Goal: Task Accomplishment & Management: Use online tool/utility

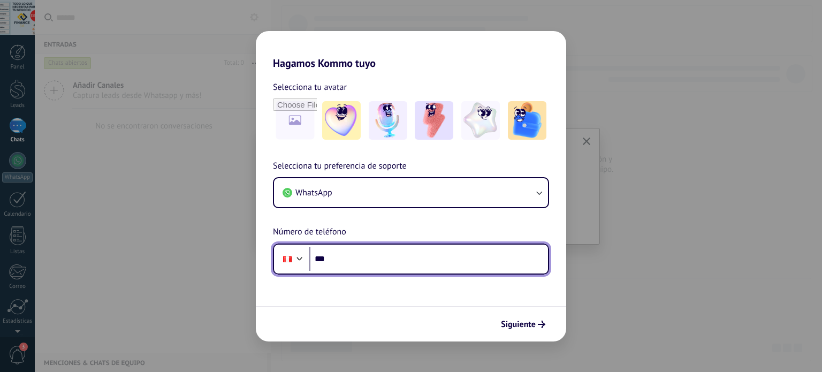
click at [342, 258] on input "***" at bounding box center [428, 259] width 239 height 25
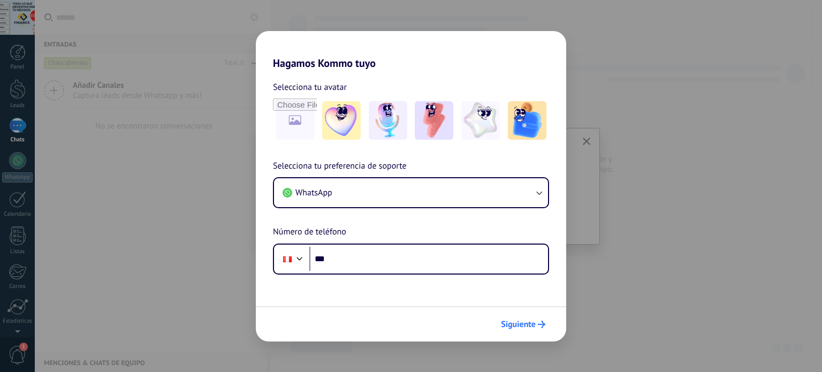
click at [530, 321] on span "Siguiente" at bounding box center [518, 324] width 35 height 7
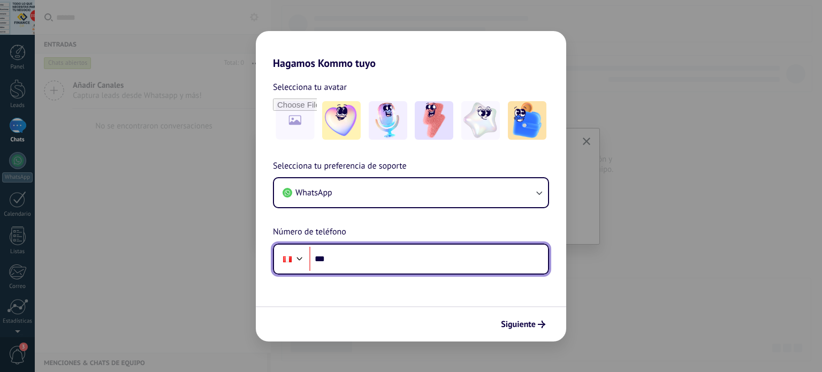
click at [381, 251] on input "***" at bounding box center [428, 259] width 239 height 25
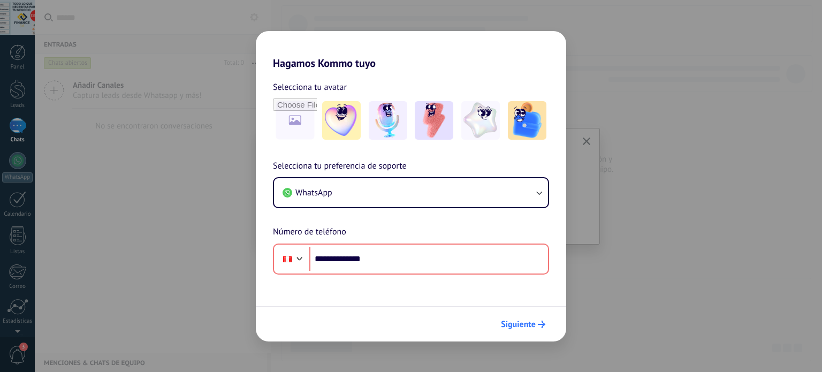
click at [507, 321] on span "Siguiente" at bounding box center [518, 324] width 35 height 7
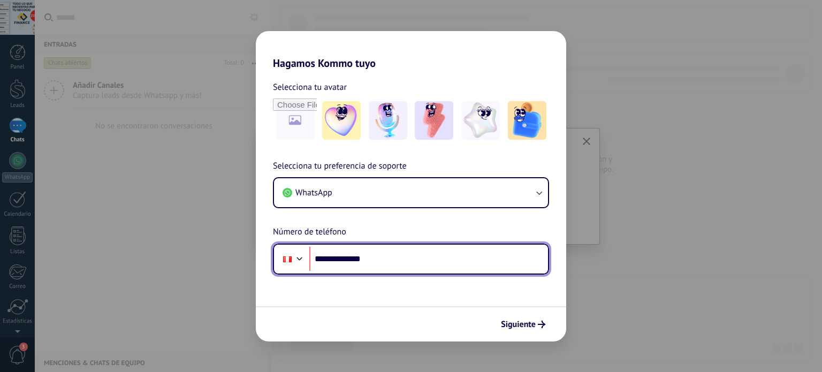
click at [330, 254] on input "**********" at bounding box center [428, 259] width 239 height 25
type input "**********"
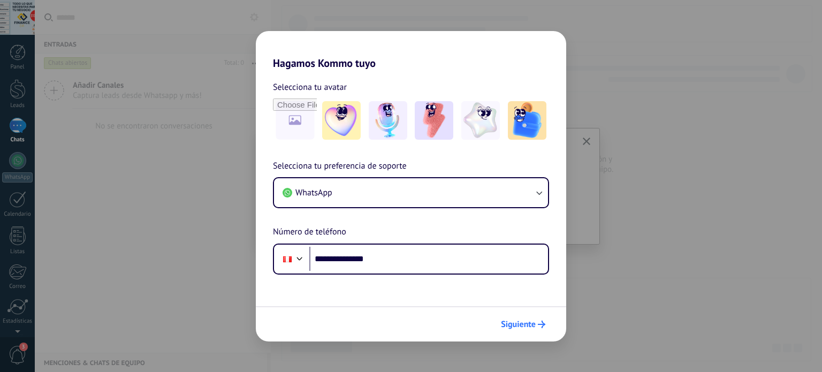
click at [519, 316] on button "Siguiente" at bounding box center [523, 324] width 54 height 18
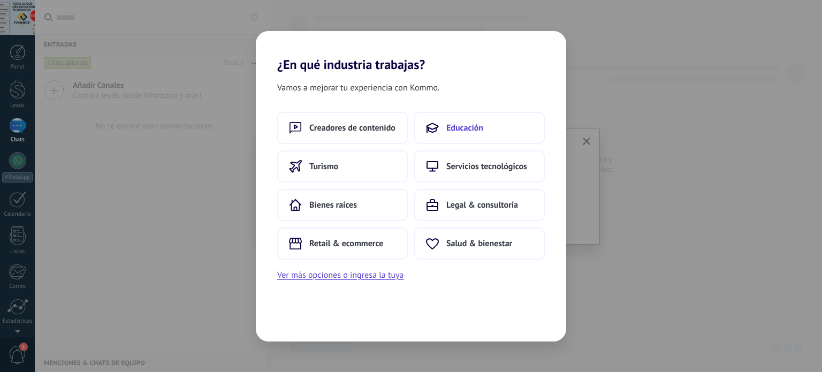
click at [464, 126] on span "Educación" at bounding box center [464, 128] width 37 height 11
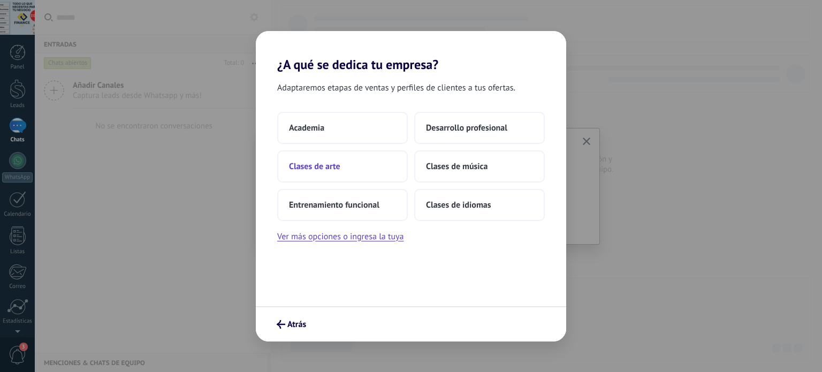
click at [357, 170] on button "Clases de arte" at bounding box center [342, 166] width 131 height 32
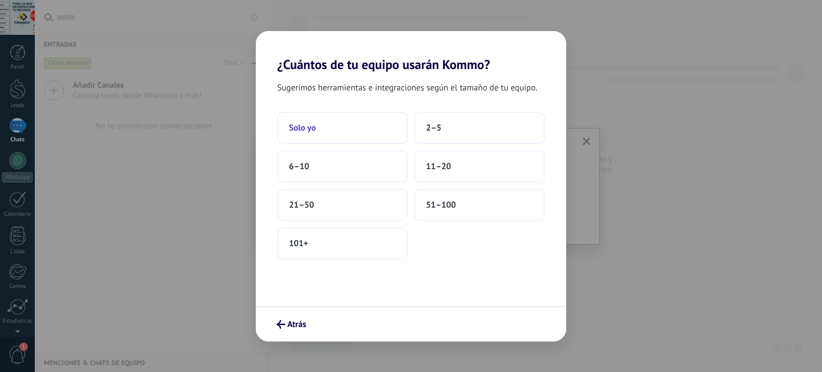
click at [313, 132] on span "Solo yo" at bounding box center [302, 128] width 27 height 11
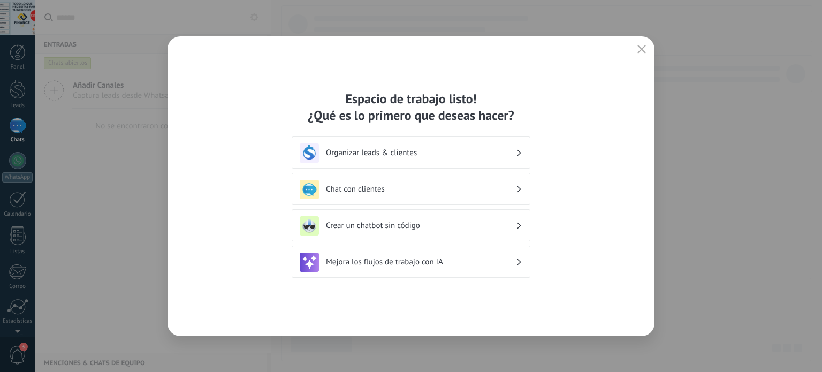
click at [372, 227] on h3 "Crear un chatbot sin código" at bounding box center [421, 225] width 190 height 10
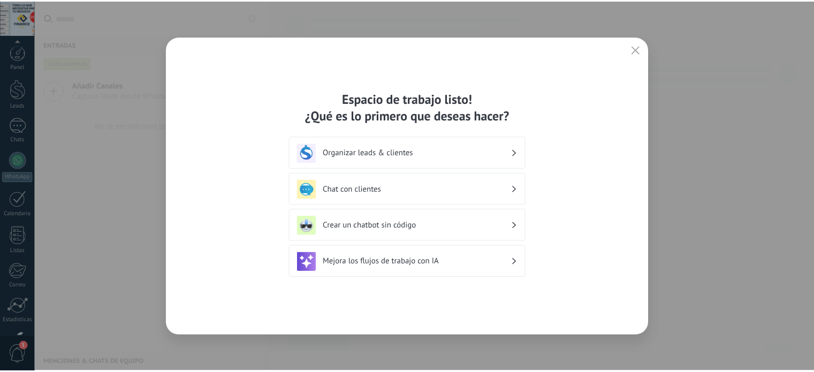
scroll to position [73, 0]
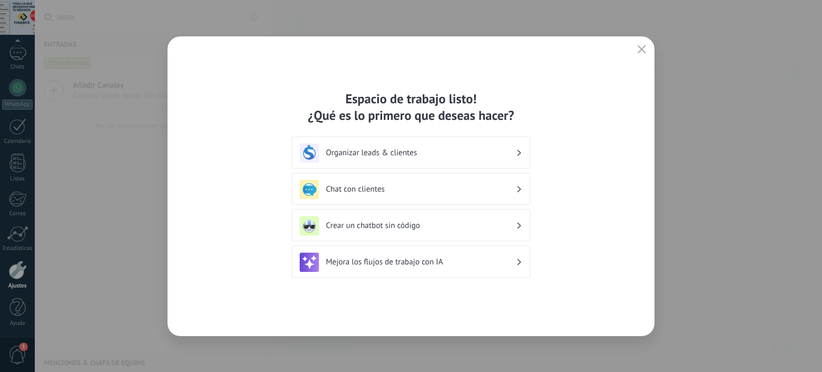
click at [375, 225] on h3 "Crear un chatbot sin código" at bounding box center [421, 225] width 190 height 10
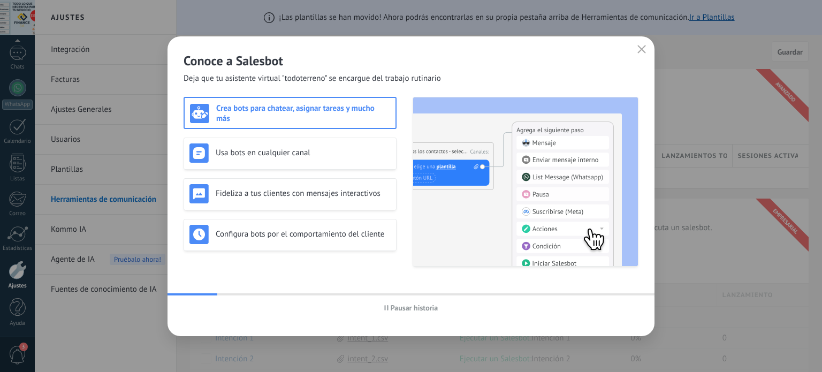
click at [641, 51] on icon "button" at bounding box center [641, 49] width 9 height 9
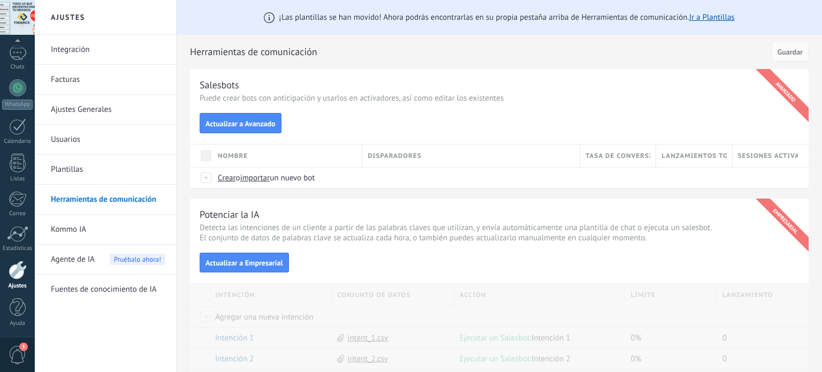
scroll to position [6, 0]
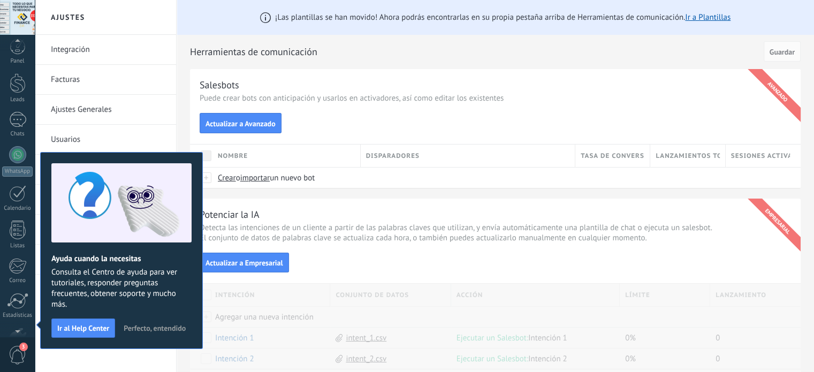
click at [170, 327] on span "Perfecto, entendido" at bounding box center [155, 327] width 62 height 7
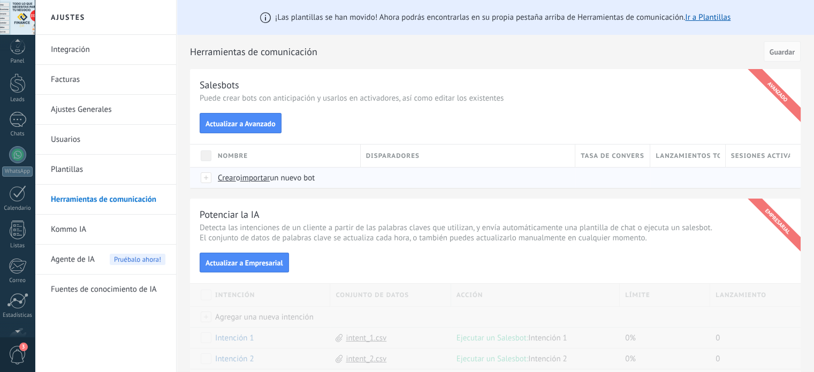
click at [223, 179] on span "Crear" at bounding box center [227, 178] width 18 height 10
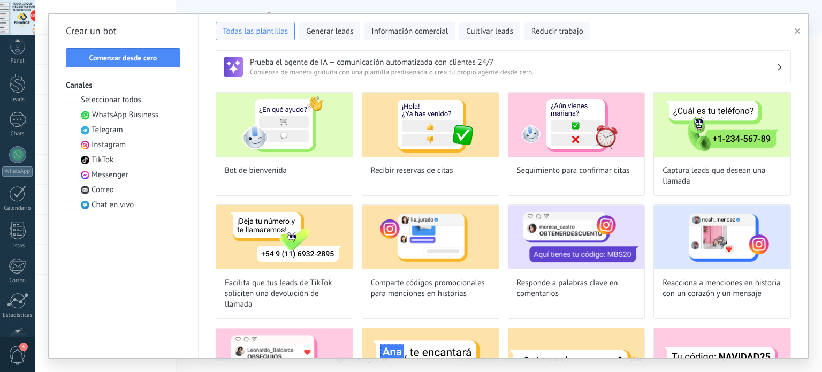
scroll to position [0, 0]
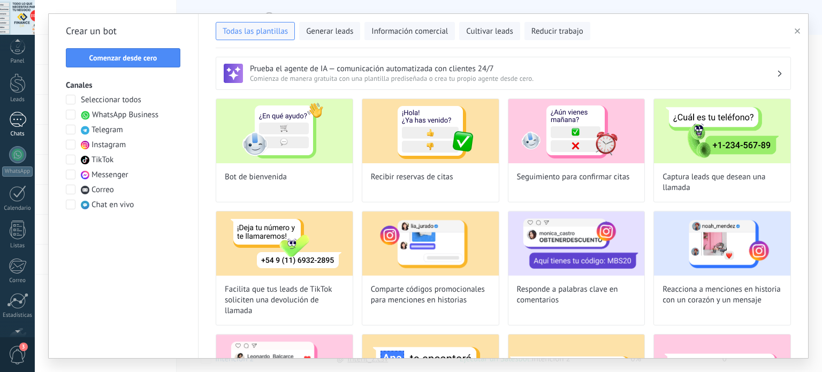
click at [24, 121] on div at bounding box center [17, 120] width 17 height 16
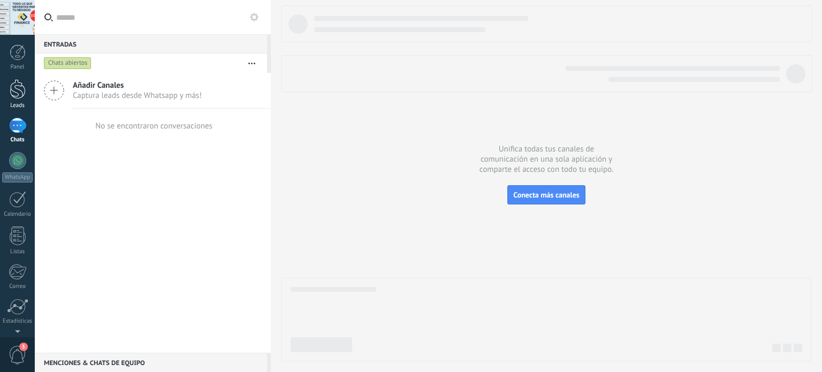
click at [18, 85] on div at bounding box center [18, 89] width 16 height 20
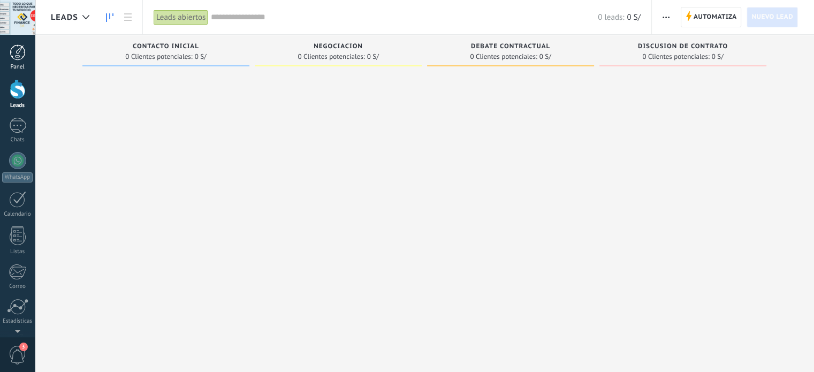
click at [21, 51] on div at bounding box center [18, 52] width 16 height 16
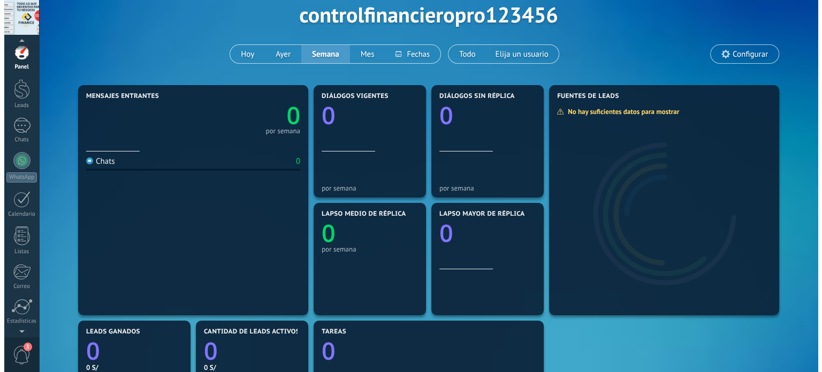
scroll to position [17, 0]
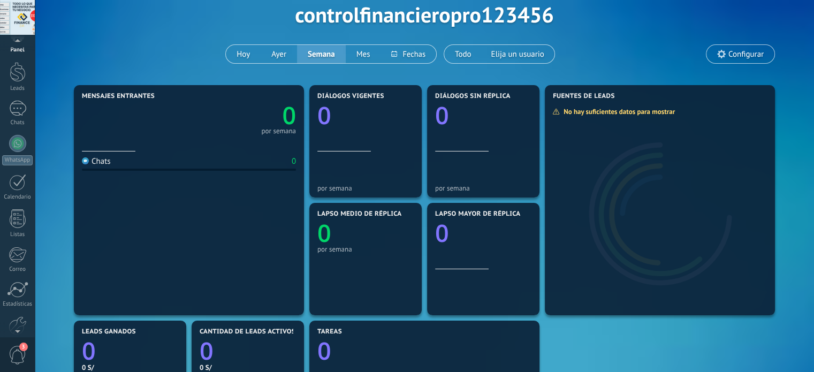
click at [25, 356] on span "3" at bounding box center [18, 355] width 18 height 19
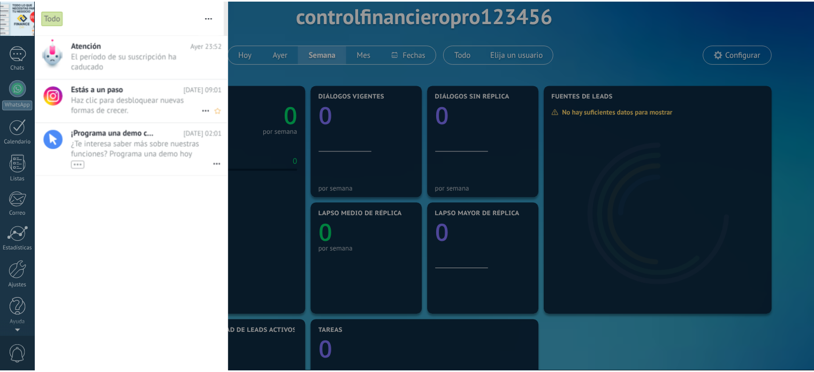
scroll to position [0, 0]
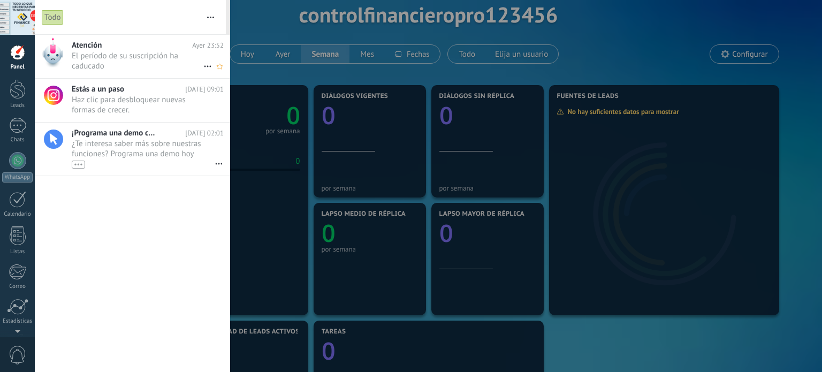
click at [116, 53] on span "El período de su suscripción ha caducado •••" at bounding box center [138, 61] width 132 height 20
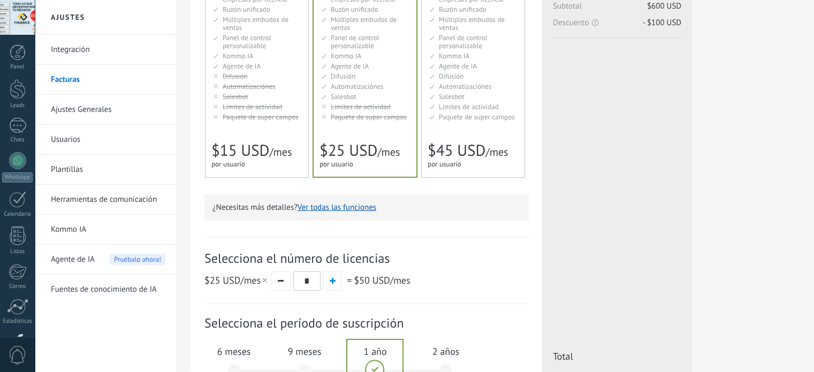
click at [330, 283] on span "button" at bounding box center [333, 281] width 6 height 6
click at [280, 284] on button "button" at bounding box center [280, 280] width 19 height 19
type input "*"
click at [232, 145] on span "$15 USD" at bounding box center [240, 150] width 58 height 20
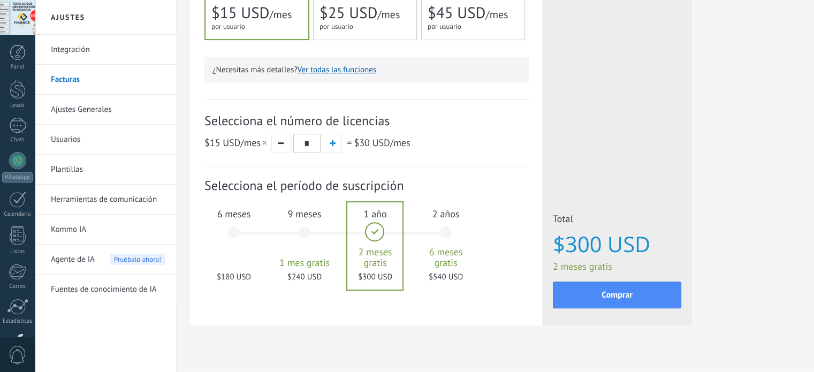
scroll to position [314, 0]
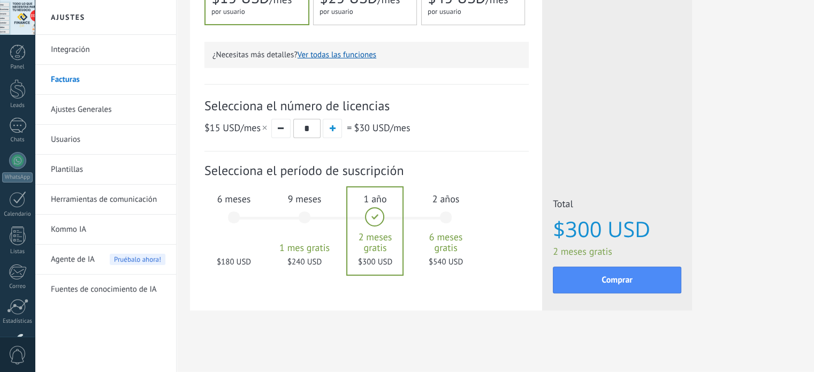
click at [223, 227] on div "6 meses $180 USD" at bounding box center [234, 222] width 58 height 75
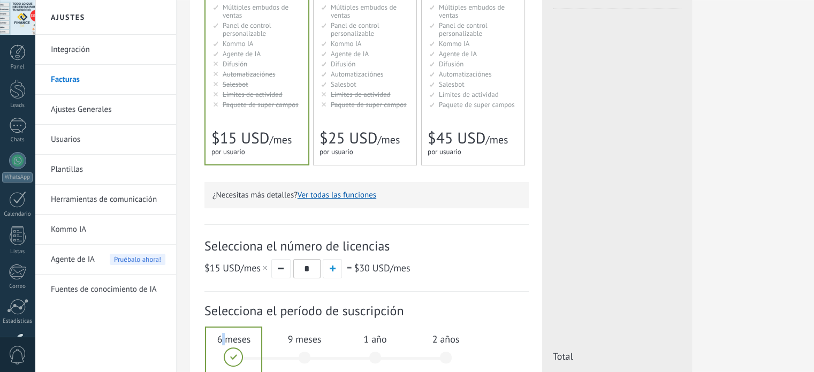
scroll to position [154, 0]
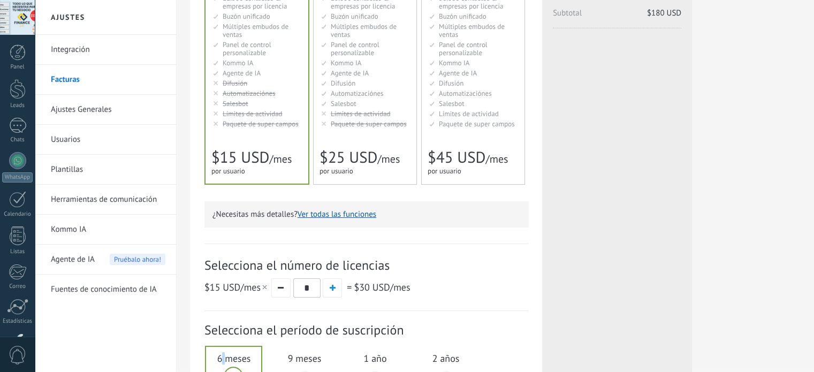
click at [83, 147] on link "Usuarios" at bounding box center [108, 140] width 115 height 30
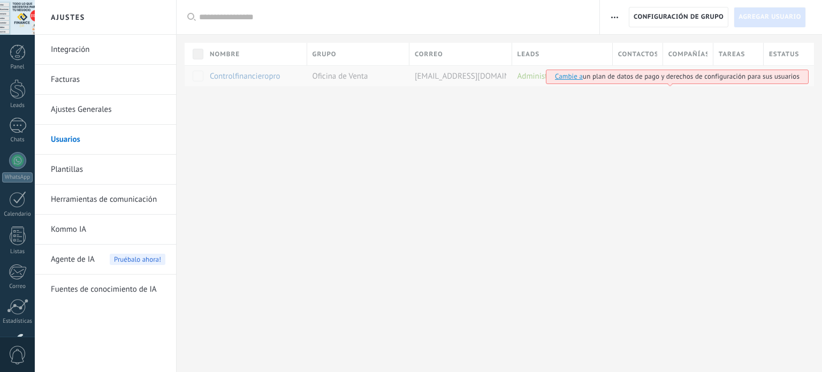
click at [379, 104] on div at bounding box center [499, 103] width 645 height 35
drag, startPoint x: 435, startPoint y: 110, endPoint x: 319, endPoint y: 131, distance: 117.5
click at [434, 111] on div at bounding box center [499, 103] width 645 height 35
click at [21, 126] on div at bounding box center [17, 126] width 17 height 17
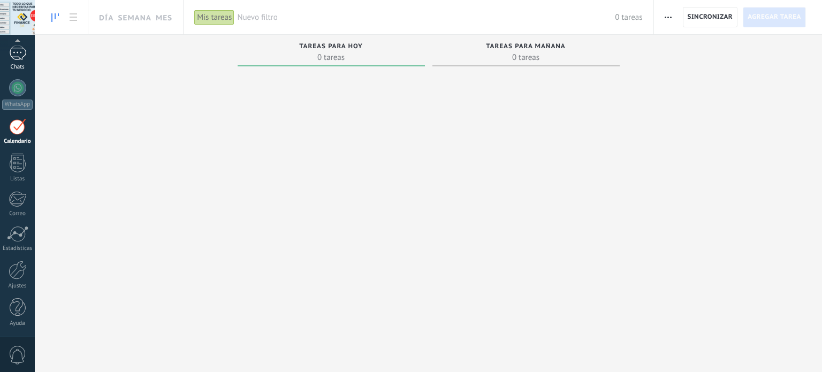
click at [24, 52] on div at bounding box center [17, 53] width 17 height 16
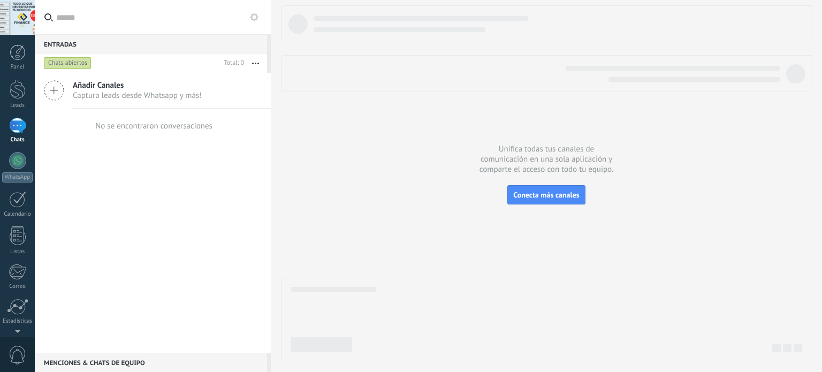
click at [55, 92] on icon at bounding box center [54, 90] width 20 height 20
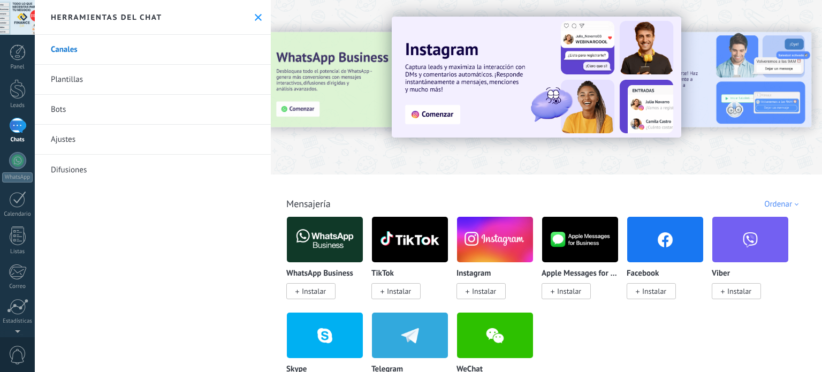
click at [255, 15] on icon at bounding box center [258, 17] width 7 height 7
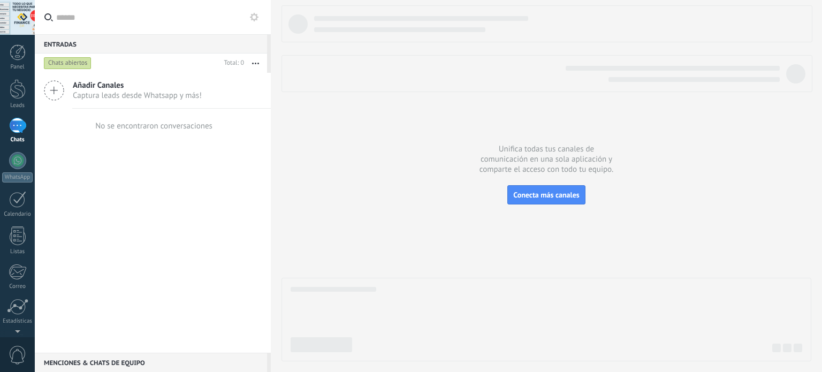
click at [254, 18] on icon at bounding box center [254, 17] width 9 height 9
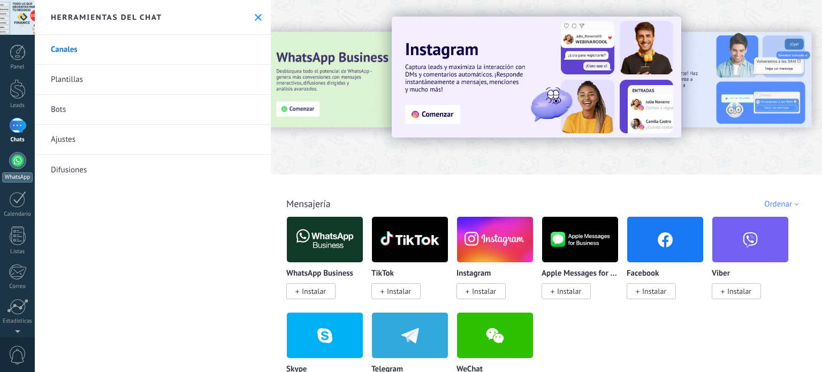
click at [27, 160] on link "WhatsApp" at bounding box center [17, 167] width 35 height 31
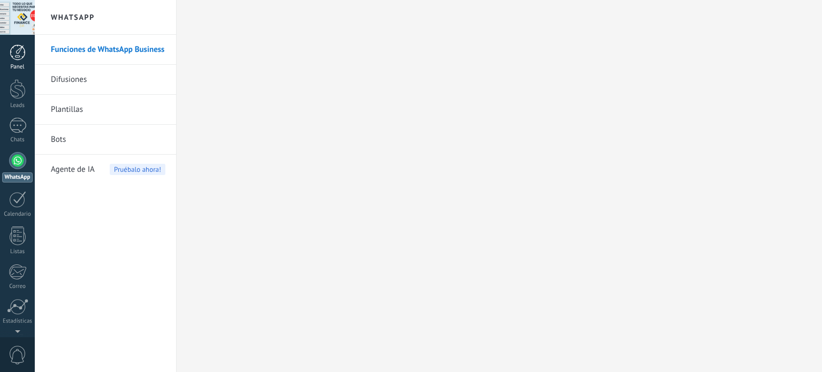
click at [23, 56] on div at bounding box center [18, 52] width 16 height 16
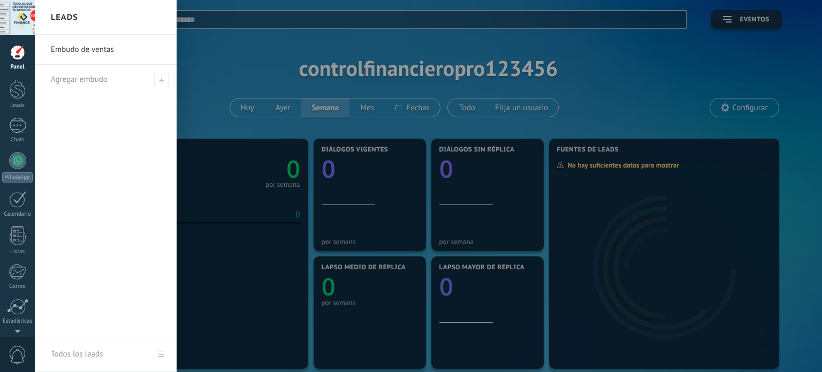
click at [93, 53] on link "Embudo de ventas" at bounding box center [108, 50] width 115 height 30
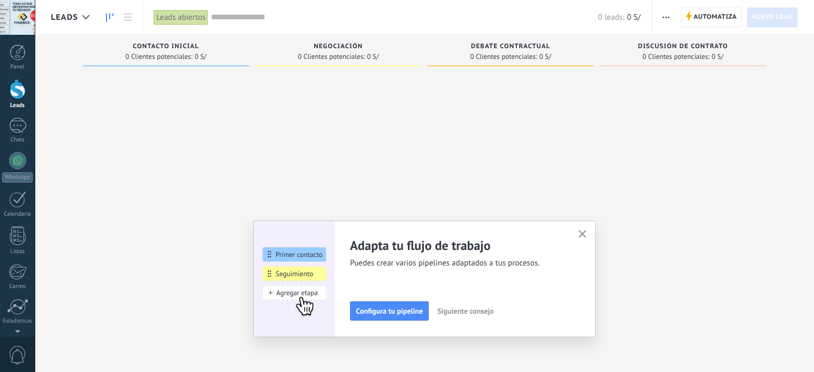
click at [14, 87] on div at bounding box center [18, 89] width 16 height 20
click at [88, 14] on div at bounding box center [86, 17] width 18 height 21
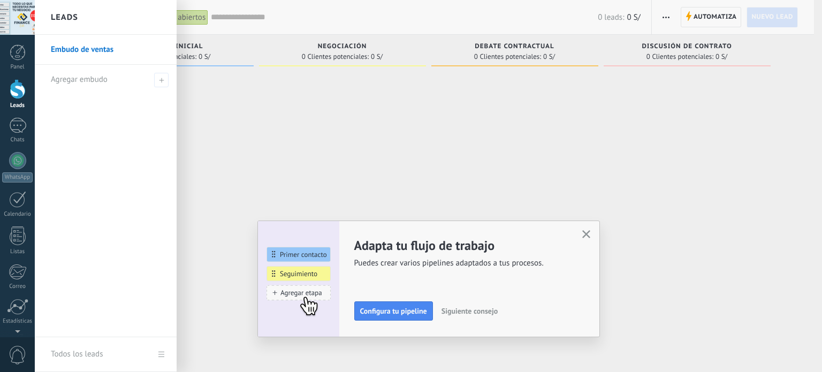
click at [96, 50] on link "Embudo de ventas" at bounding box center [108, 50] width 115 height 30
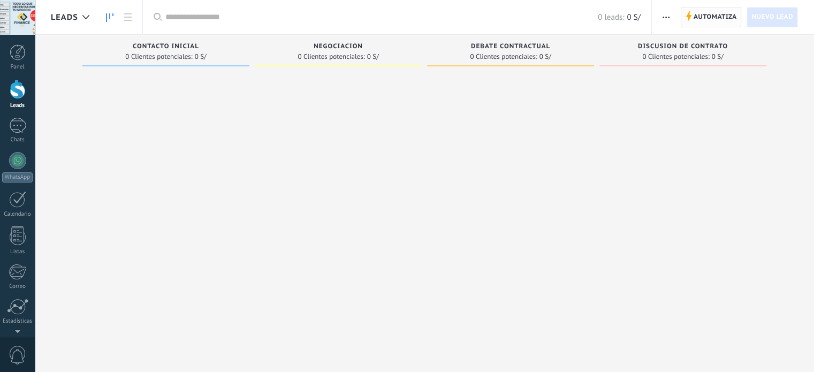
click at [717, 17] on span "Automatiza" at bounding box center [714, 16] width 43 height 19
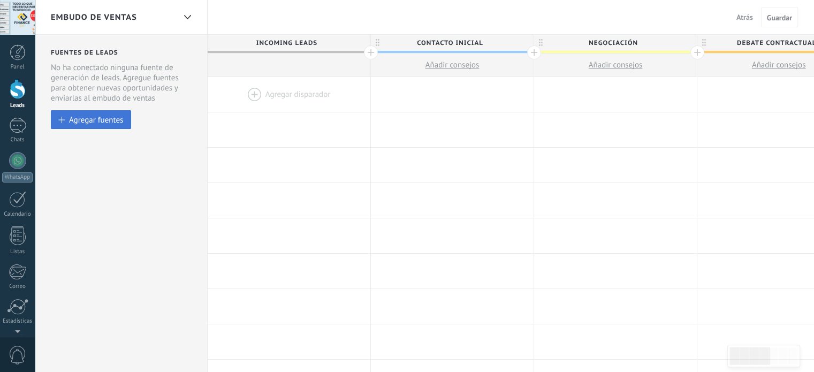
click at [95, 121] on div "Agregar fuentes" at bounding box center [96, 119] width 54 height 9
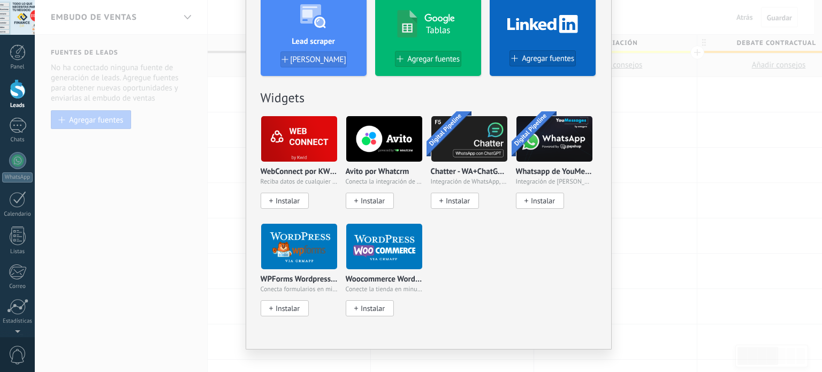
scroll to position [441, 0]
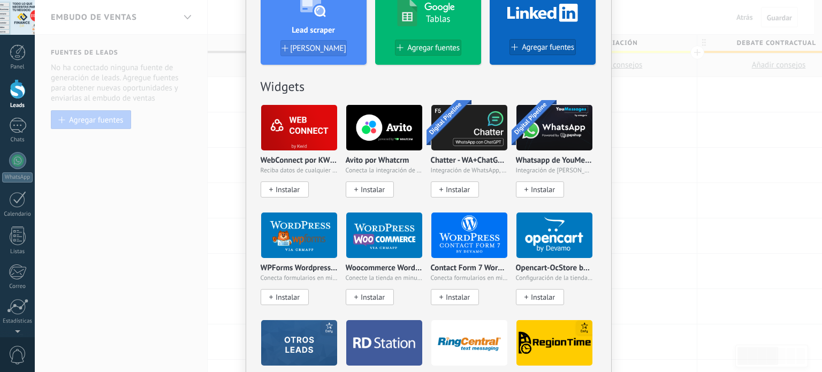
click at [192, 180] on div "No hay resultados Fuentes de leads Agregar fuente Agregar fuentes Agregar fuent…" at bounding box center [428, 186] width 787 height 372
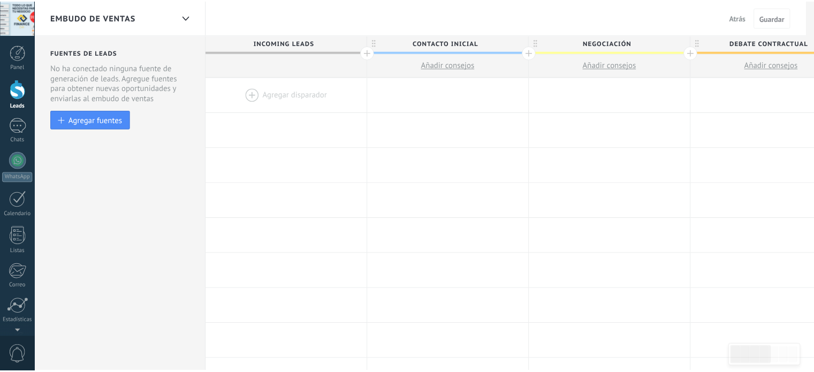
scroll to position [0, 0]
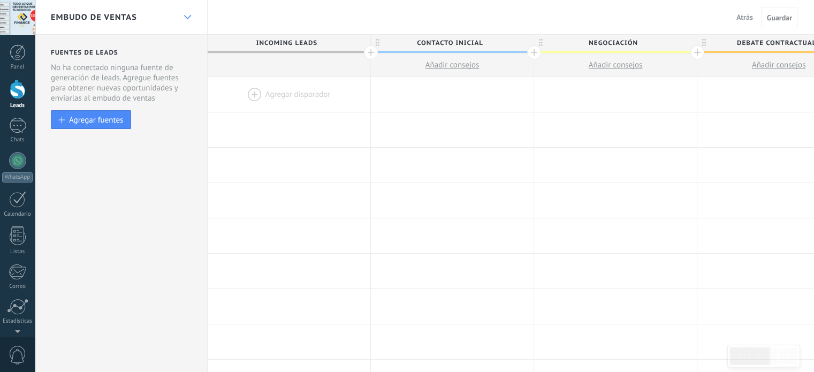
click at [185, 14] on div at bounding box center [187, 17] width 18 height 21
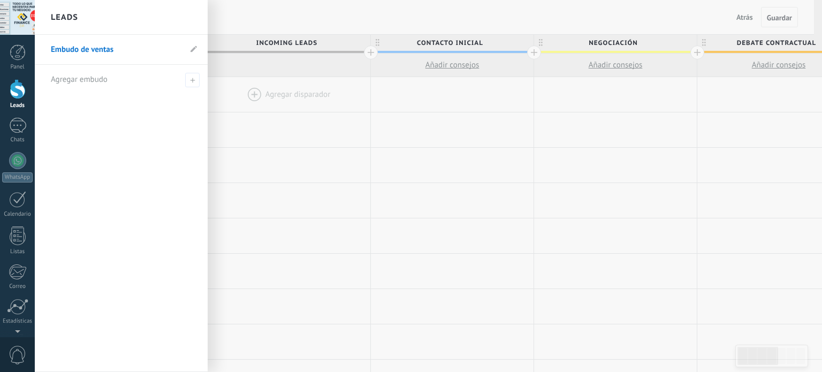
click at [257, 117] on div at bounding box center [446, 186] width 822 height 372
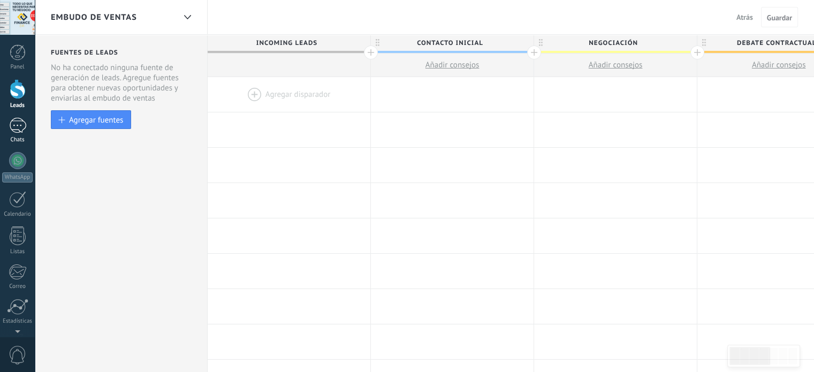
click at [18, 121] on div at bounding box center [17, 126] width 17 height 16
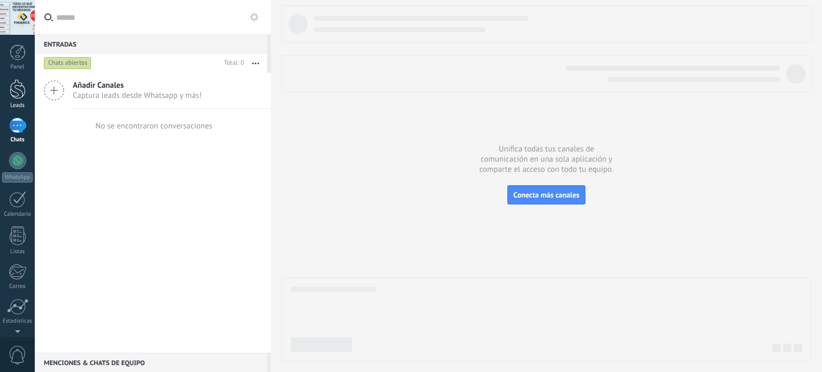
click at [24, 92] on div at bounding box center [18, 89] width 16 height 20
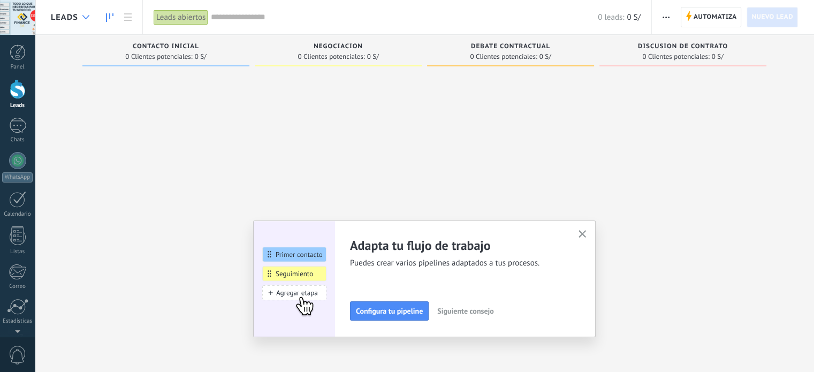
click at [83, 14] on div at bounding box center [86, 17] width 18 height 21
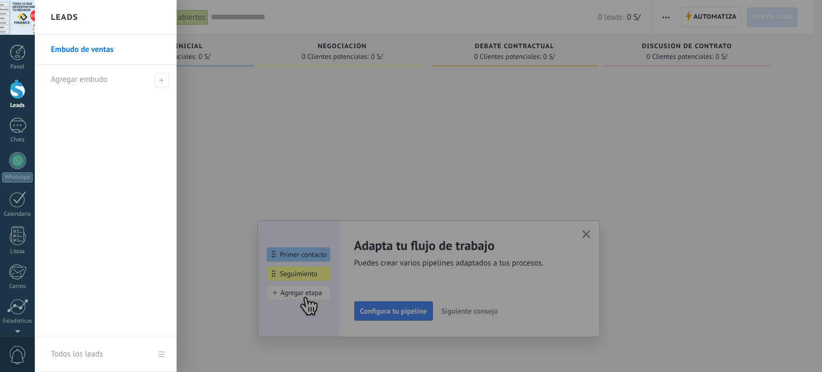
click at [233, 87] on div at bounding box center [446, 186] width 822 height 372
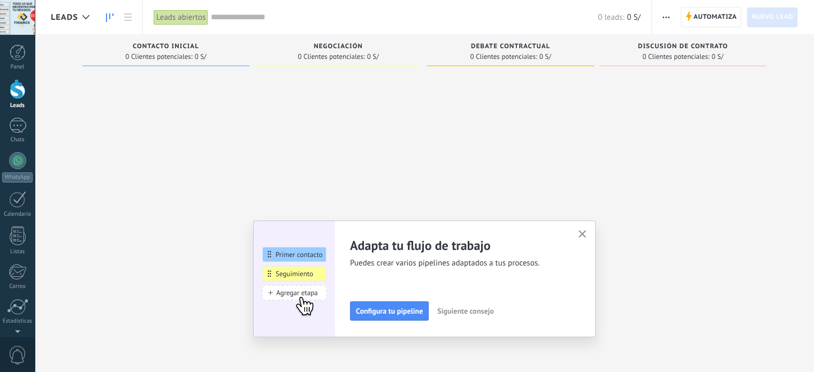
click at [584, 231] on icon "button" at bounding box center [582, 234] width 8 height 8
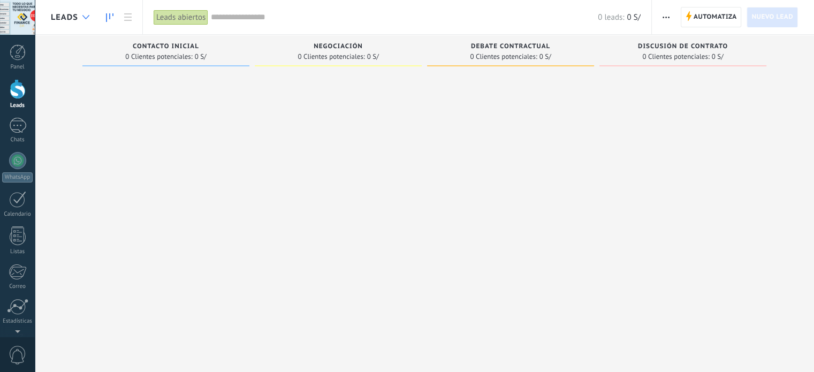
click at [86, 18] on icon at bounding box center [85, 17] width 7 height 4
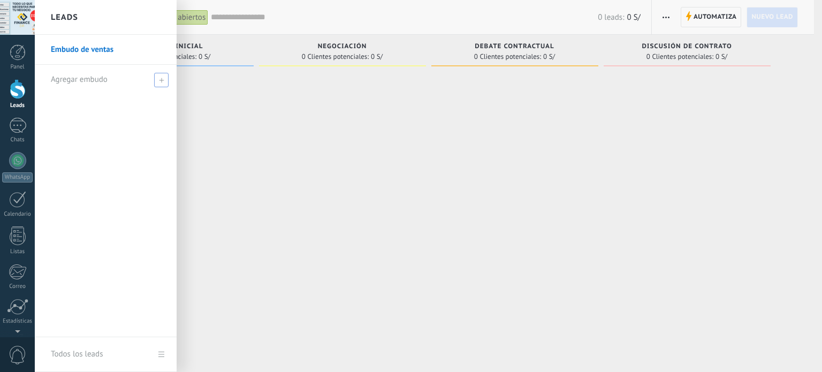
click at [156, 73] on span at bounding box center [161, 80] width 14 height 14
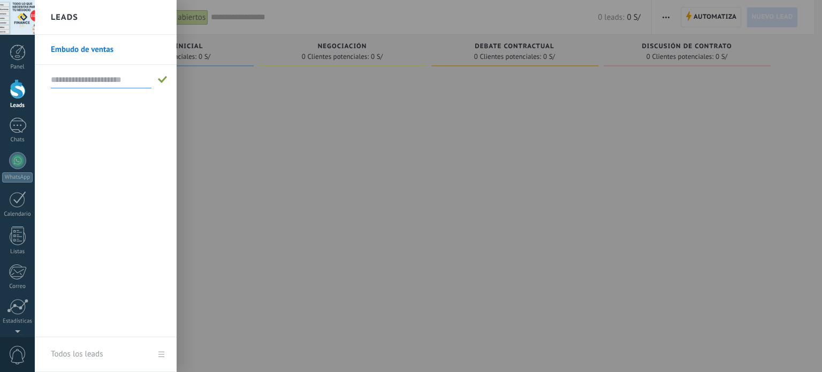
click at [100, 79] on input "text" at bounding box center [101, 79] width 101 height 17
type input "***"
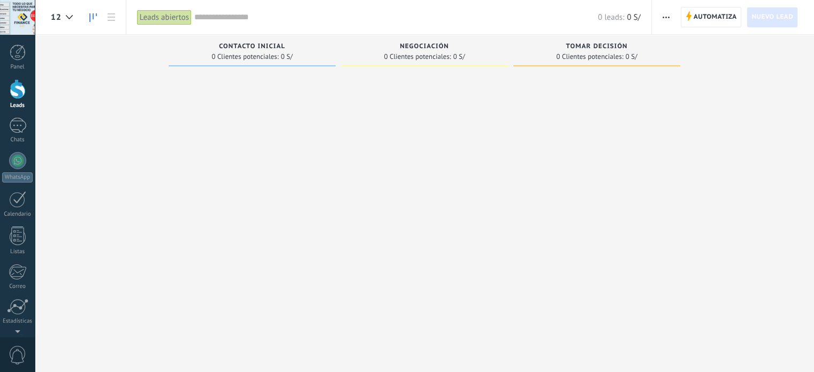
click at [58, 17] on span "12" at bounding box center [56, 17] width 11 height 10
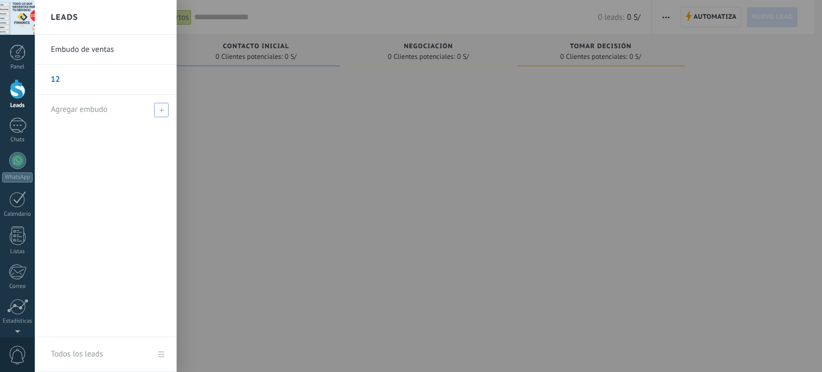
click at [163, 103] on span at bounding box center [161, 110] width 14 height 14
type input "***"
click at [136, 135] on div "Embudo de ventas 12 ***" at bounding box center [106, 186] width 142 height 302
click at [163, 108] on span at bounding box center [163, 109] width 10 height 7
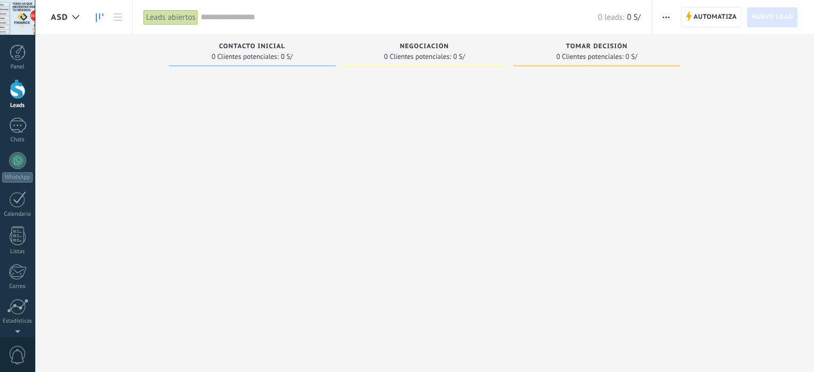
click at [63, 20] on span "ASD" at bounding box center [59, 17] width 17 height 10
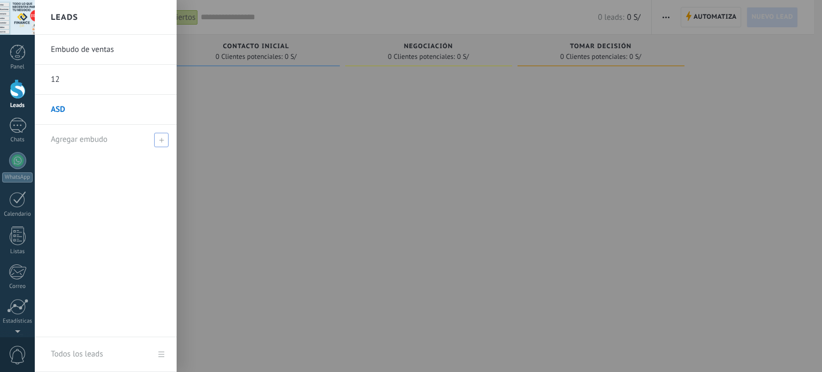
click at [90, 141] on span "Agregar embudo" at bounding box center [79, 139] width 57 height 10
type input "******"
click at [163, 143] on span at bounding box center [163, 139] width 12 height 13
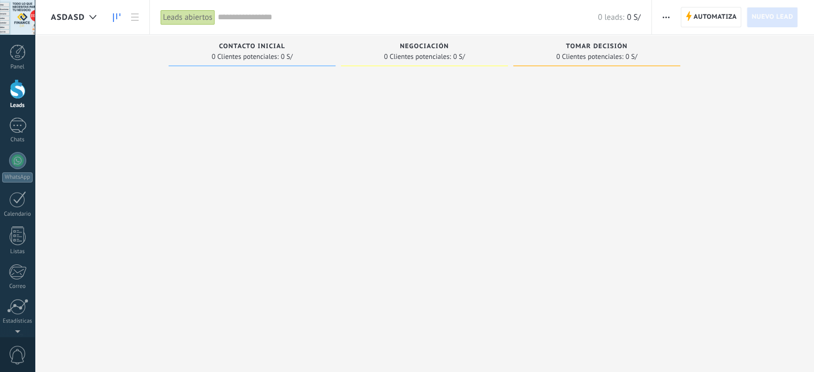
click at [74, 9] on div "ASDASD" at bounding box center [76, 17] width 51 height 34
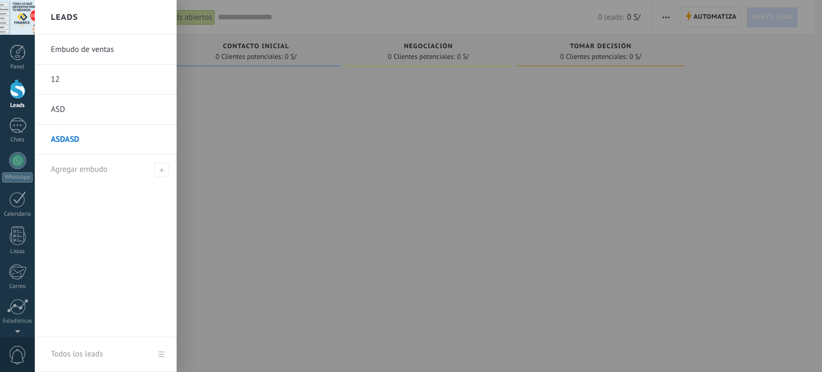
click at [67, 48] on link "Embudo de ventas" at bounding box center [108, 50] width 115 height 30
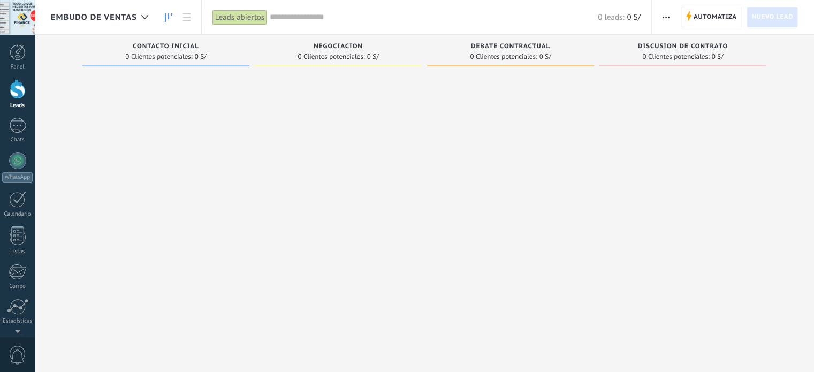
click at [90, 18] on span "Embudo de ventas" at bounding box center [94, 17] width 86 height 10
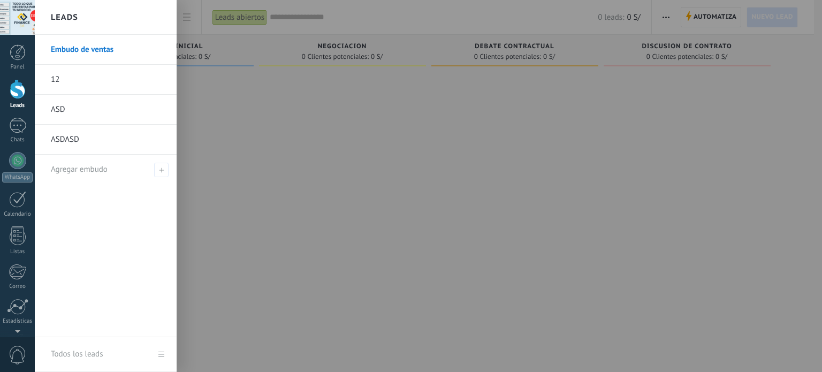
click at [72, 72] on link "12" at bounding box center [108, 80] width 115 height 30
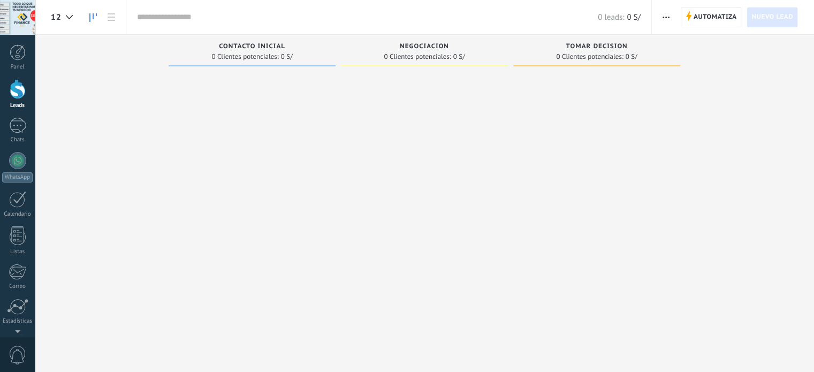
click at [81, 20] on div "12" at bounding box center [67, 17] width 33 height 34
click at [71, 17] on icon at bounding box center [69, 17] width 7 height 4
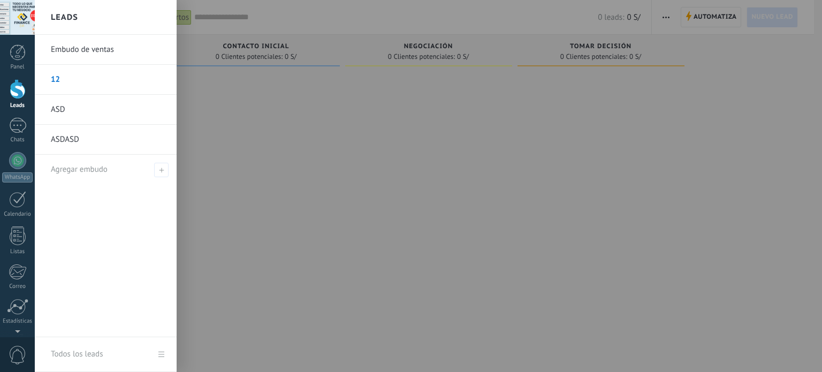
click at [73, 52] on link "Embudo de ventas" at bounding box center [108, 50] width 115 height 30
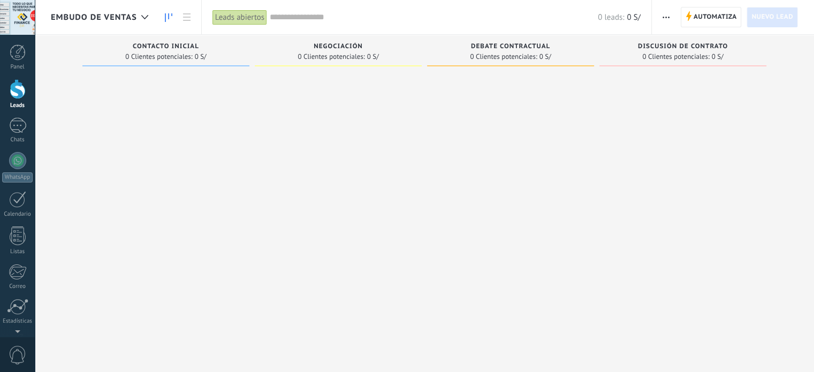
click at [109, 76] on div at bounding box center [165, 187] width 167 height 232
click at [721, 14] on span "Automatiza" at bounding box center [714, 16] width 43 height 19
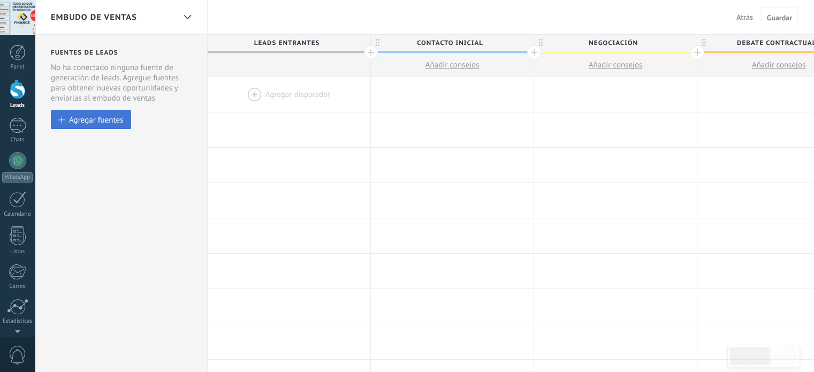
click at [105, 124] on div "Agregar fuentes" at bounding box center [96, 119] width 54 height 9
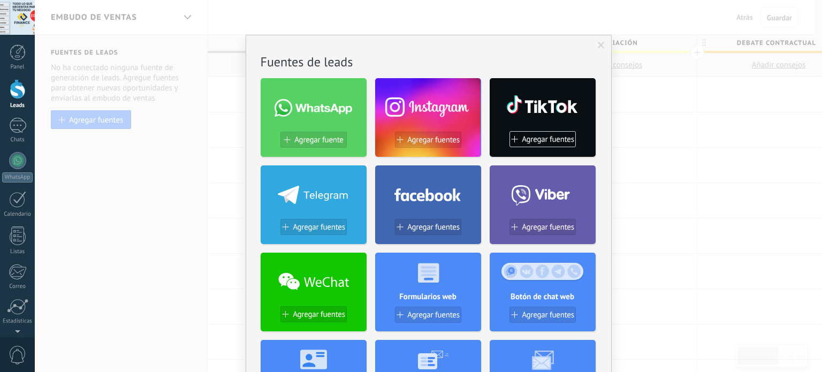
click at [685, 98] on div "No hay resultados Fuentes de leads Agregar fuente Agregar fuentes Agregar fuent…" at bounding box center [428, 186] width 787 height 372
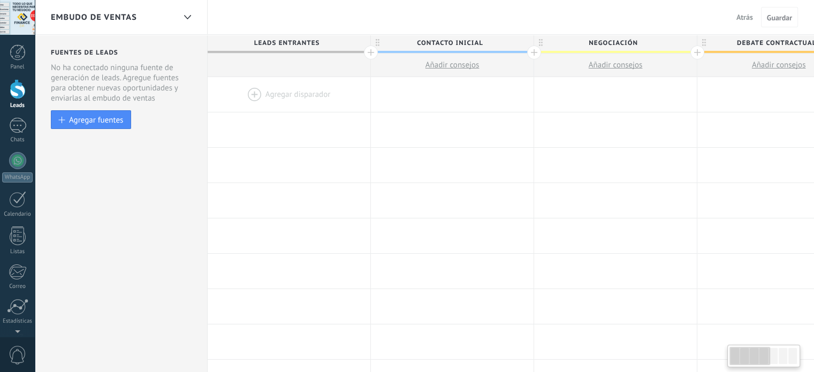
click at [246, 87] on div at bounding box center [289, 94] width 163 height 35
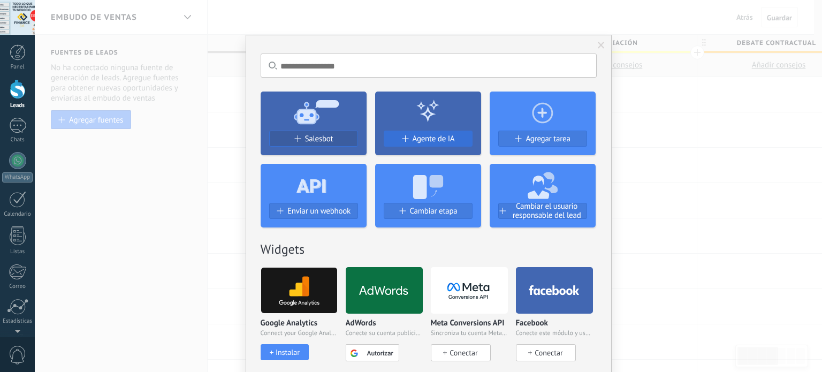
click at [448, 140] on span "Agente de IA" at bounding box center [434, 138] width 42 height 9
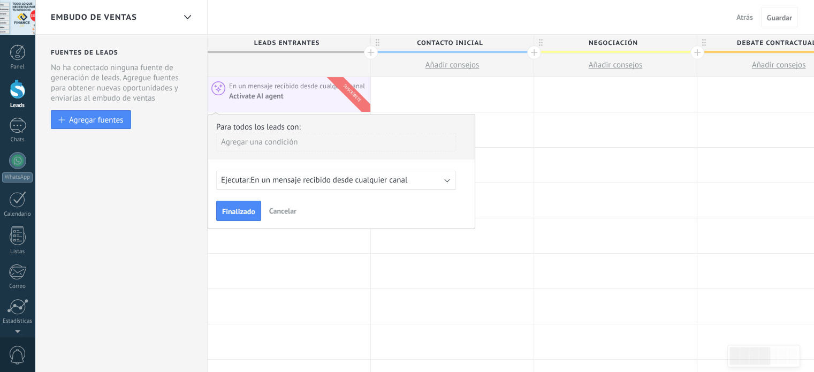
click at [355, 177] on span "En un mensaje recibido desde cualquier canal" at bounding box center [328, 180] width 157 height 10
click at [242, 211] on span "Finalizado" at bounding box center [238, 211] width 33 height 7
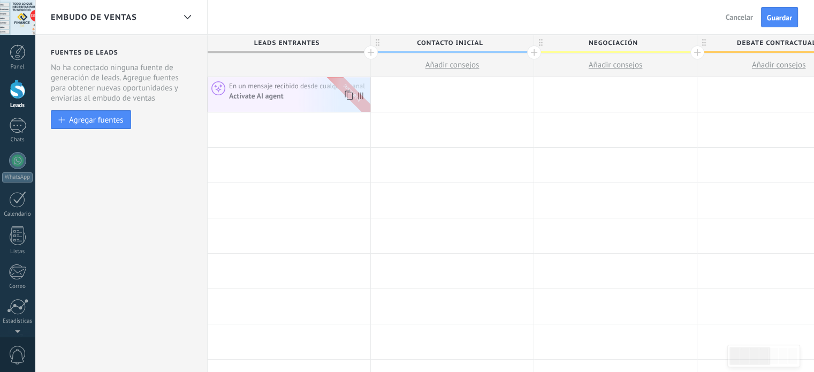
click at [363, 94] on span at bounding box center [363, 94] width 14 height 35
click at [334, 101] on div "Activate AI agent" at bounding box center [298, 96] width 138 height 10
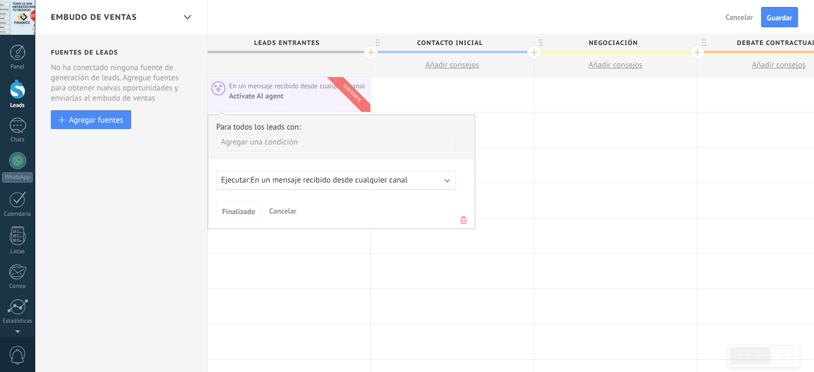
click at [265, 143] on div "Agregar una condición" at bounding box center [336, 142] width 240 height 19
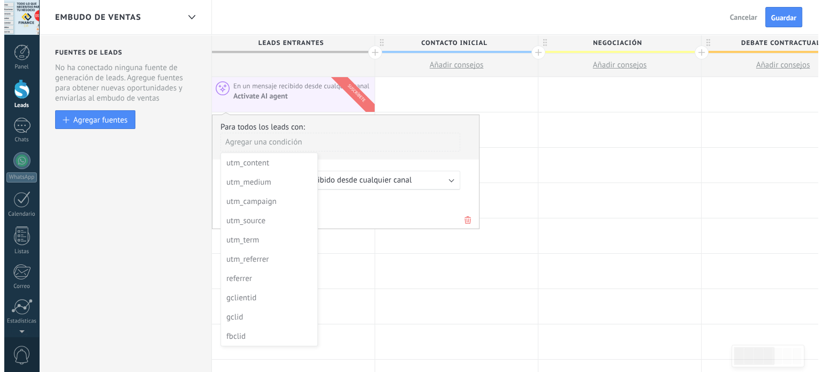
scroll to position [77, 0]
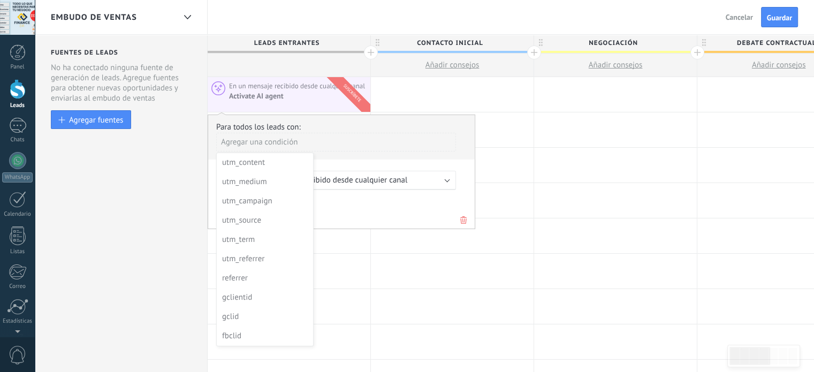
click at [460, 214] on div at bounding box center [341, 171] width 266 height 113
click at [460, 215] on icon at bounding box center [464, 220] width 12 height 13
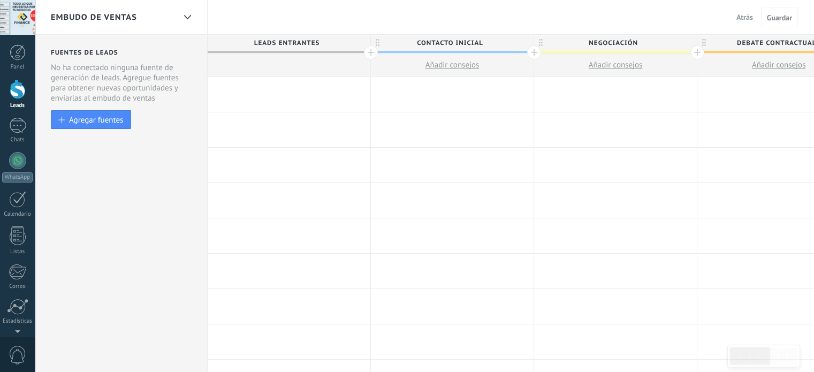
click at [241, 87] on div at bounding box center [289, 94] width 163 height 35
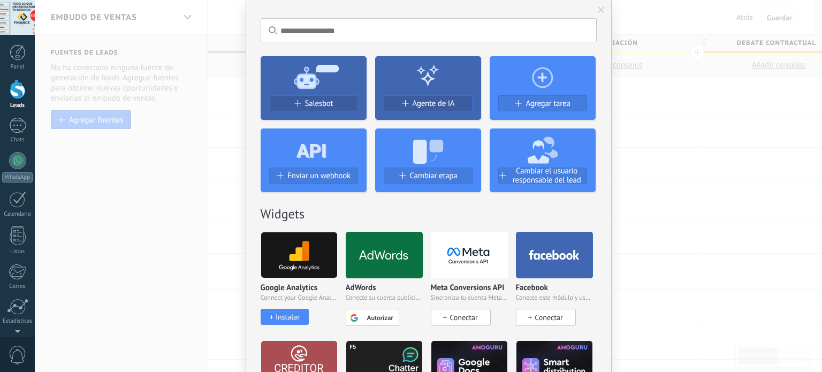
scroll to position [54, 0]
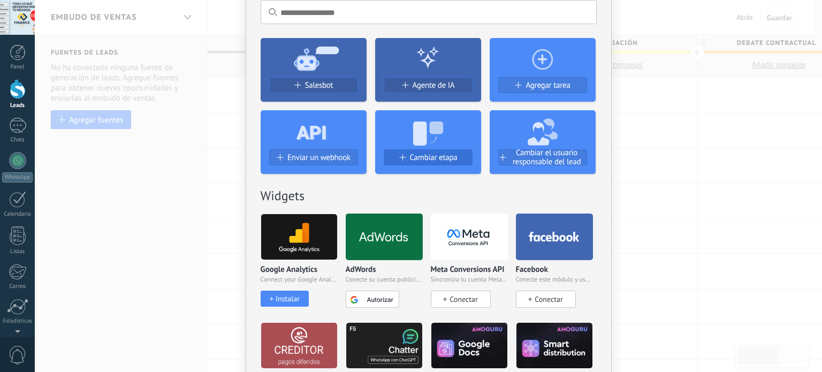
click at [430, 151] on button "Cambiar etapa" at bounding box center [428, 157] width 89 height 16
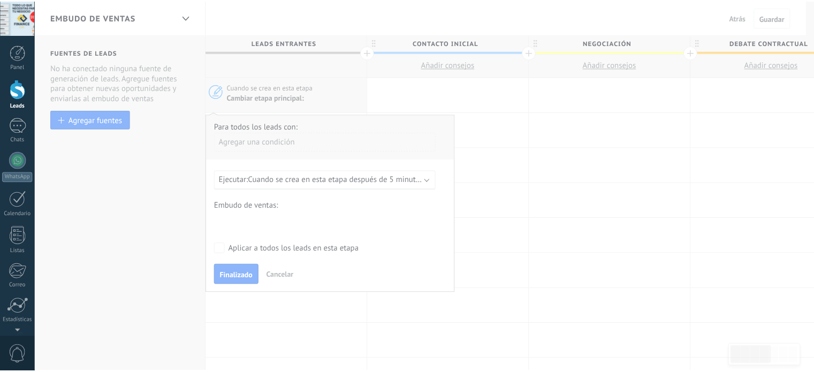
scroll to position [0, 0]
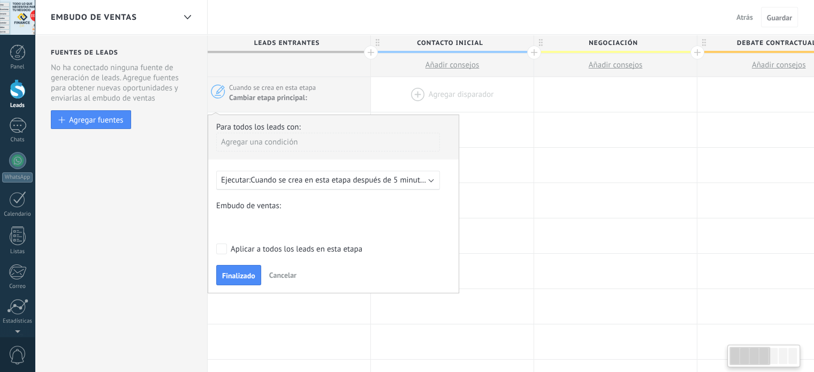
click at [392, 88] on div at bounding box center [452, 94] width 163 height 35
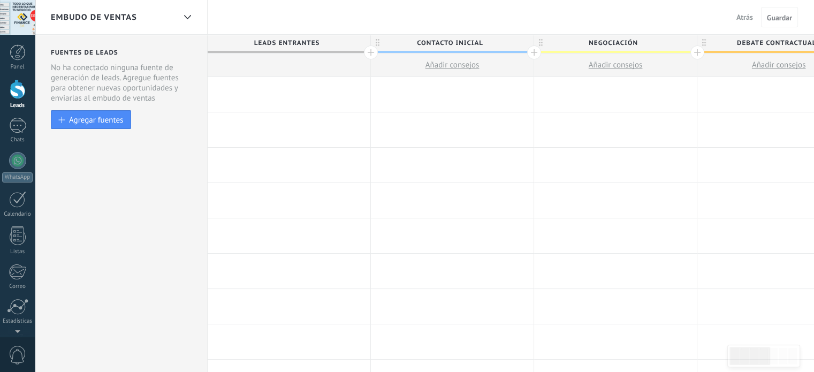
click at [250, 96] on div at bounding box center [289, 94] width 163 height 35
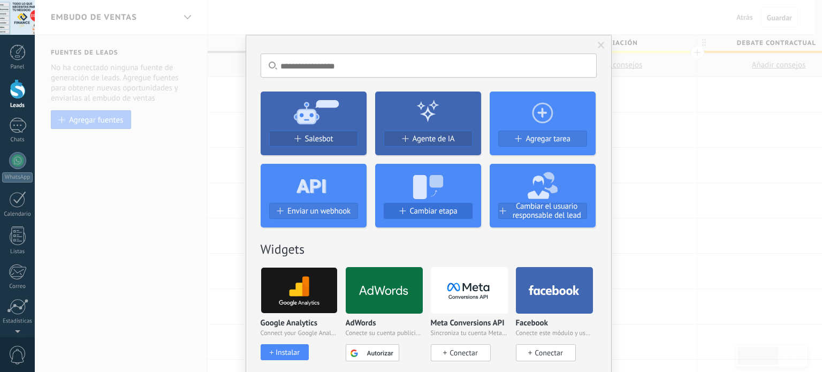
drag, startPoint x: 540, startPoint y: 139, endPoint x: 426, endPoint y: 211, distance: 135.2
click at [429, 209] on div "Salesbot Agente de IA Agregar tarea Enviar un webhook Cambiar etapa Cambiar el …" at bounding box center [429, 155] width 336 height 144
click at [424, 212] on span "Cambiar etapa" at bounding box center [434, 211] width 48 height 9
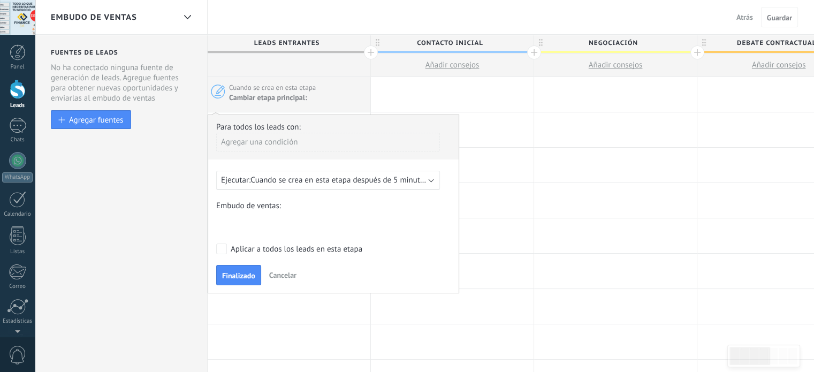
click at [0, 0] on div "Contacto inicial Negociación Debate contractual Discusión de contrato Logrado c…" at bounding box center [0, 0] width 0 height 0
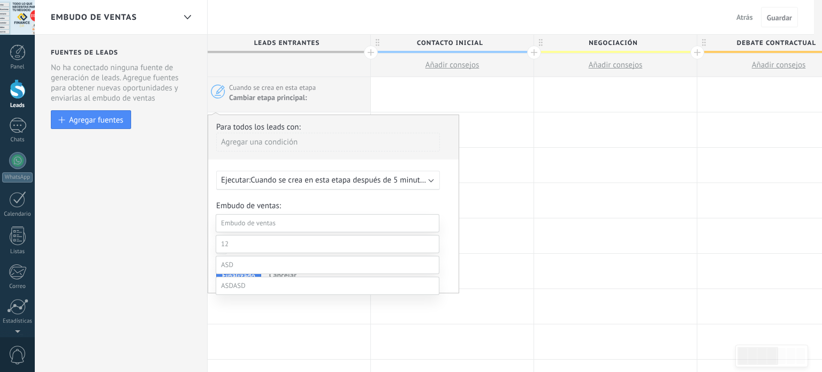
click at [262, 226] on span at bounding box center [248, 222] width 55 height 9
click at [270, 221] on span at bounding box center [248, 222] width 55 height 9
click at [294, 202] on div at bounding box center [428, 186] width 787 height 372
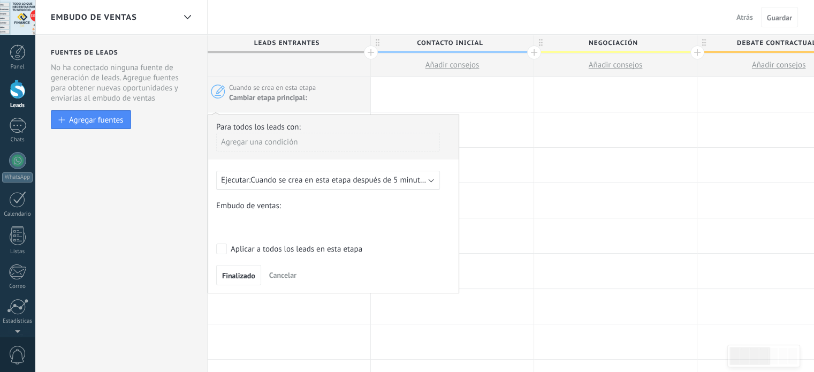
click at [278, 183] on span "Cuando se crea en esta etapa después de 5 minutos" at bounding box center [338, 180] width 177 height 10
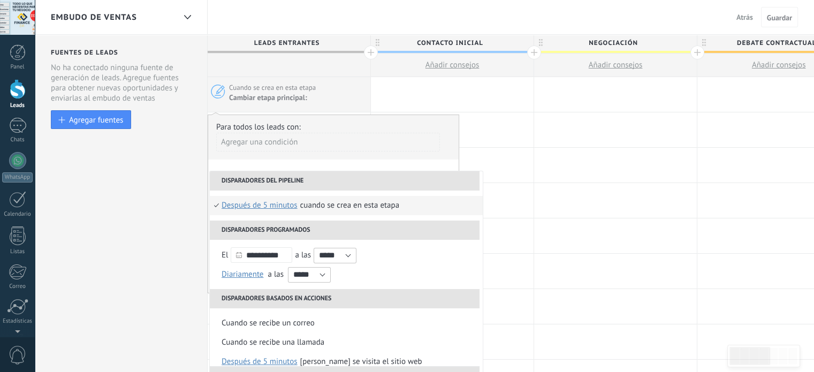
click at [278, 181] on li "Disparadores del pipeline" at bounding box center [345, 180] width 270 height 19
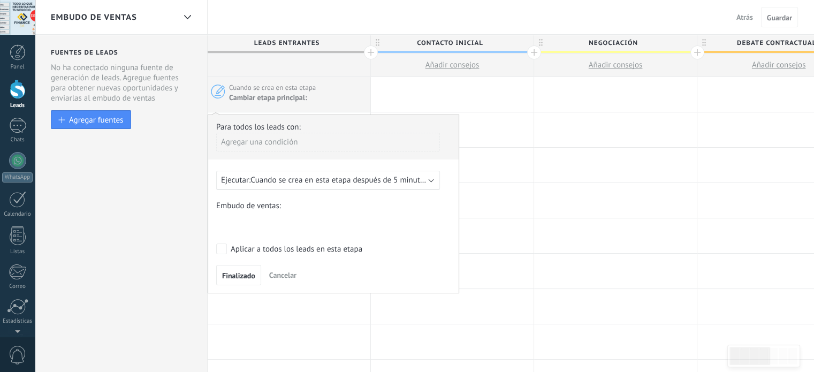
click at [307, 246] on div "Aplicar a todos los leads en esta etapa" at bounding box center [297, 249] width 132 height 11
click at [0, 0] on div "Contacto inicial Negociación Debate contractual Discusión de contrato Logrado c…" at bounding box center [0, 0] width 0 height 0
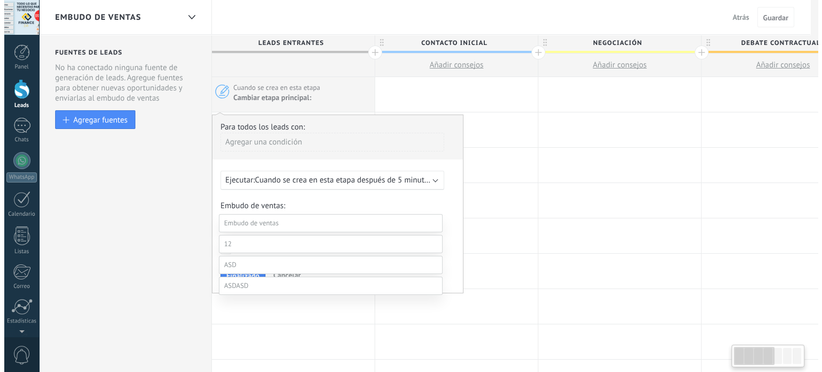
scroll to position [0, 2]
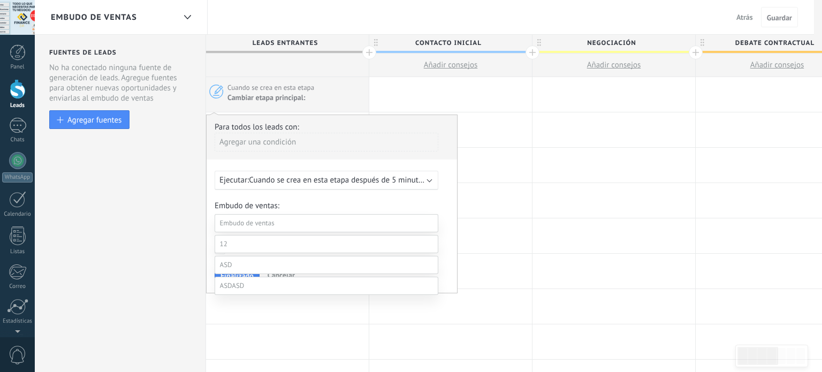
click at [258, 224] on span at bounding box center [247, 222] width 55 height 9
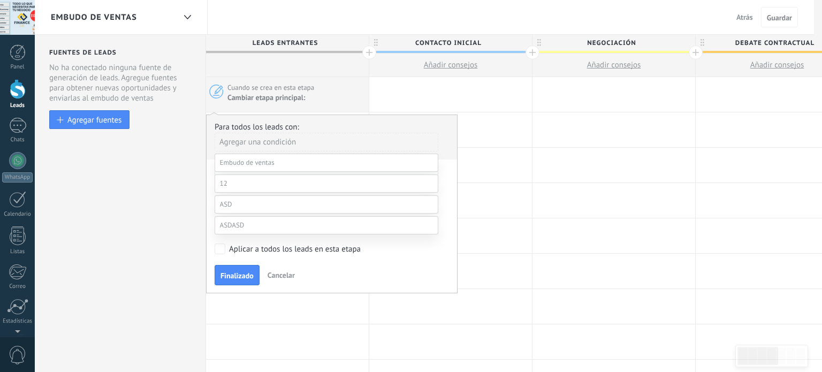
scroll to position [96, 0]
click at [0, 0] on label "Negociación" at bounding box center [0, 0] width 0 height 0
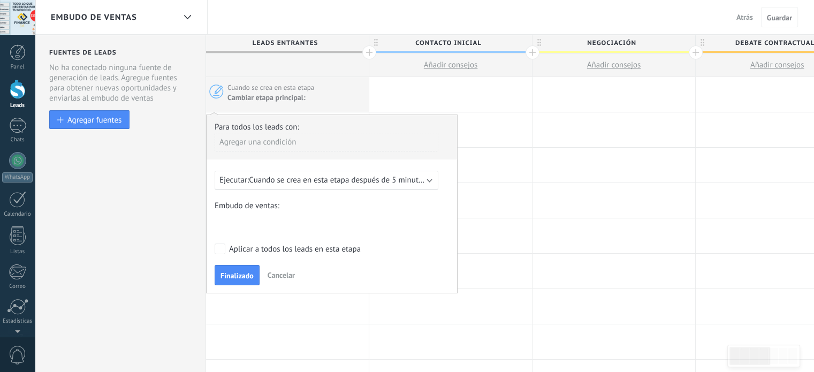
click at [0, 0] on div "Contacto inicial Negociación Debate contractual Discusión de contrato Logrado c…" at bounding box center [0, 0] width 0 height 0
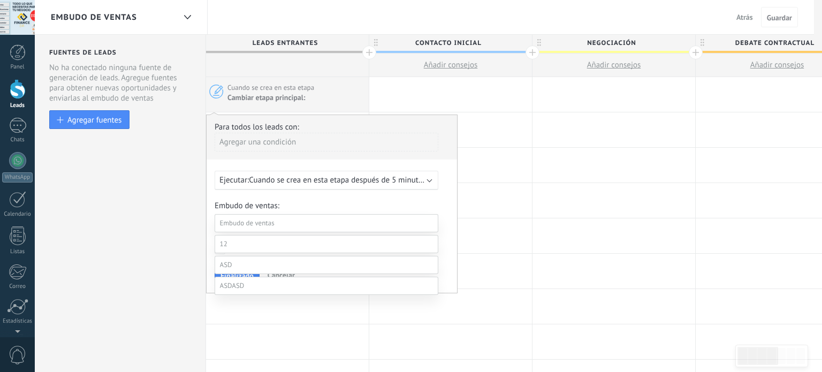
click at [0, 0] on label "Contacto inicial" at bounding box center [0, 0] width 0 height 0
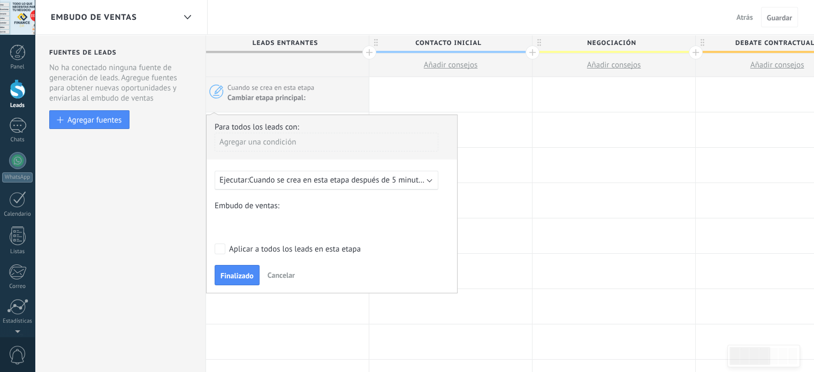
click at [284, 272] on span "Cancelar" at bounding box center [281, 275] width 27 height 10
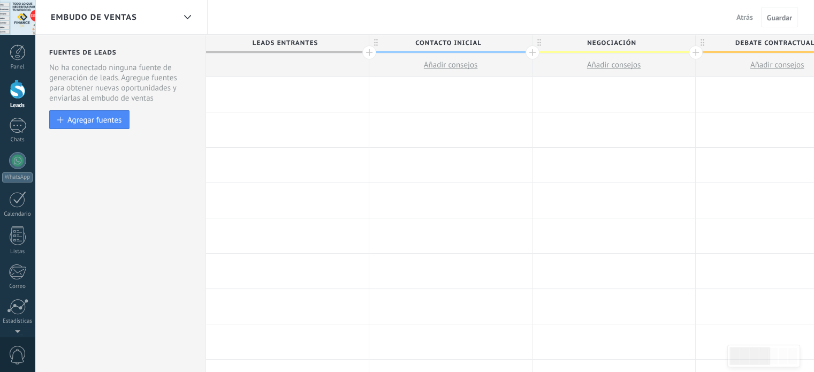
click at [165, 25] on div "Embudo de ventas" at bounding box center [113, 17] width 124 height 34
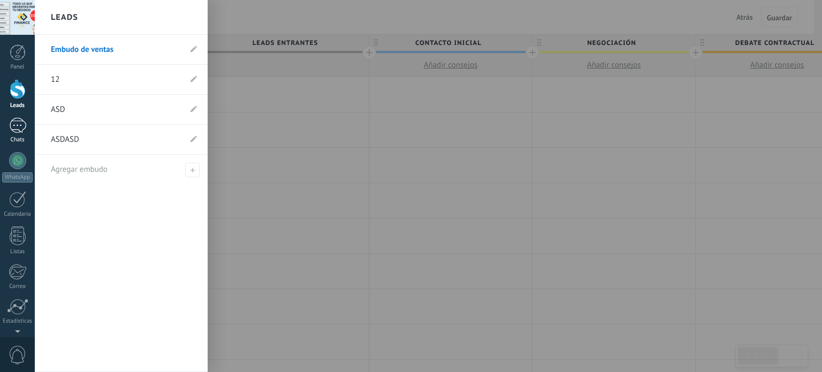
click at [13, 135] on link "Chats" at bounding box center [17, 131] width 35 height 26
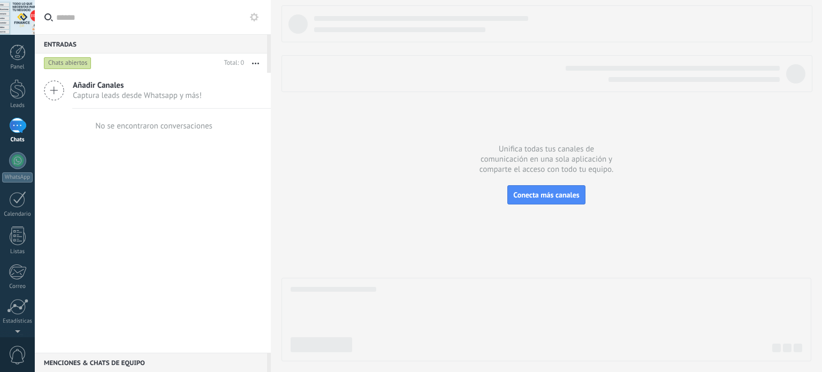
click at [259, 60] on button "button" at bounding box center [255, 63] width 23 height 19
click at [298, 94] on div at bounding box center [546, 183] width 530 height 356
click at [59, 86] on icon at bounding box center [54, 90] width 20 height 20
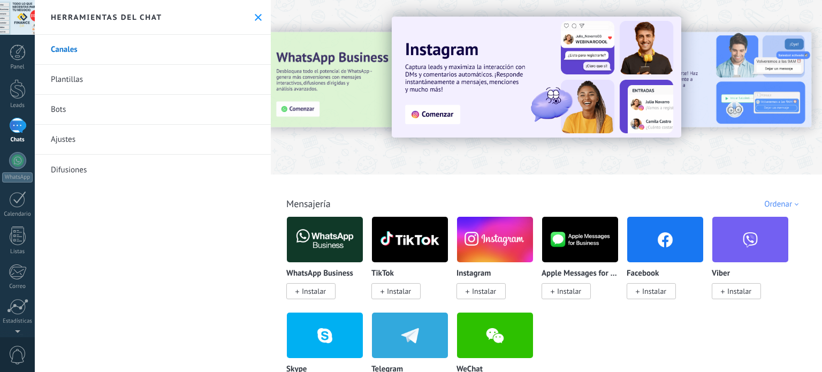
click at [57, 108] on link "Bots" at bounding box center [153, 110] width 236 height 30
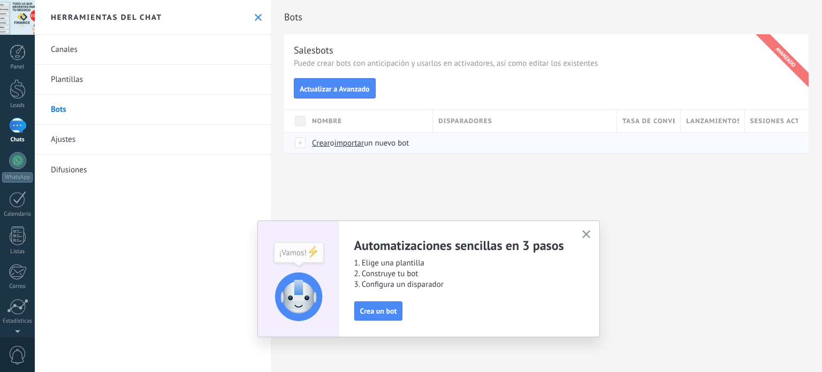
click at [323, 141] on span "Crear" at bounding box center [321, 143] width 18 height 10
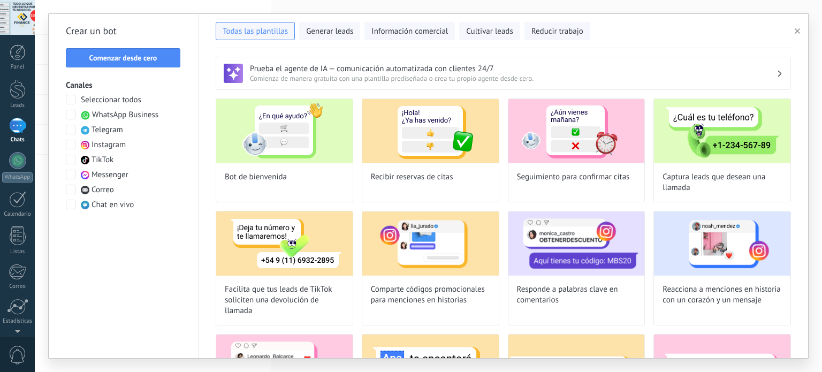
click at [73, 113] on span at bounding box center [71, 115] width 10 height 10
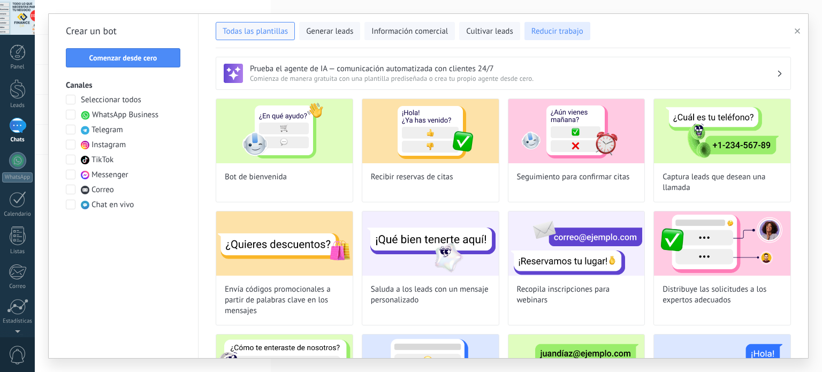
click at [560, 36] on span "Reducir trabajo" at bounding box center [557, 31] width 52 height 11
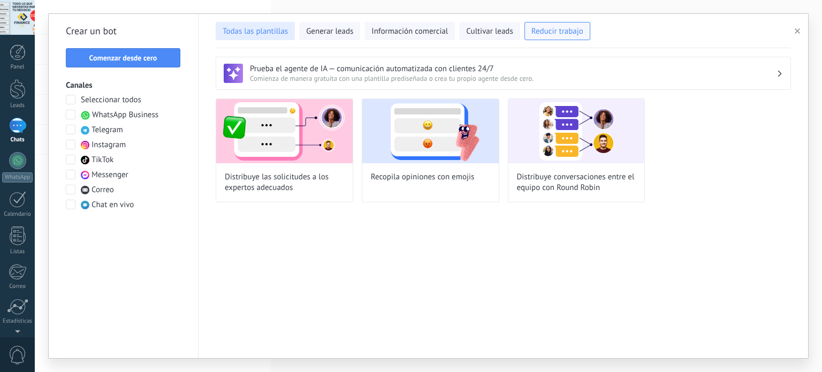
click at [253, 27] on span "Todas las plantillas" at bounding box center [255, 31] width 65 height 11
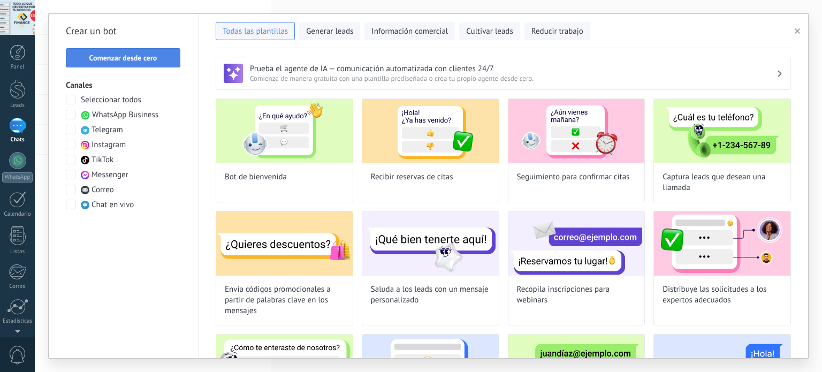
click at [150, 60] on span "Comenzar desde cero" at bounding box center [123, 57] width 68 height 7
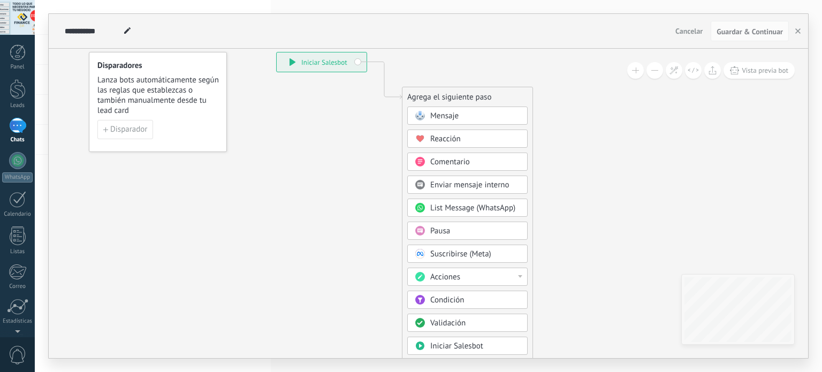
click at [462, 273] on div "Acciones" at bounding box center [475, 277] width 90 height 11
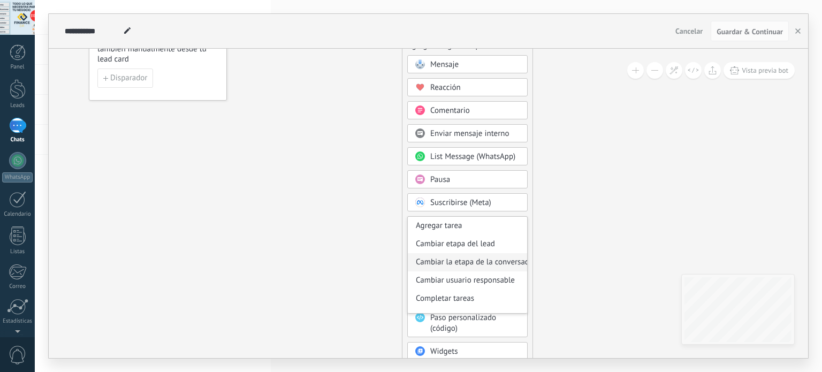
scroll to position [54, 0]
click at [479, 258] on div "Cambiar usuario responsable" at bounding box center [467, 263] width 119 height 18
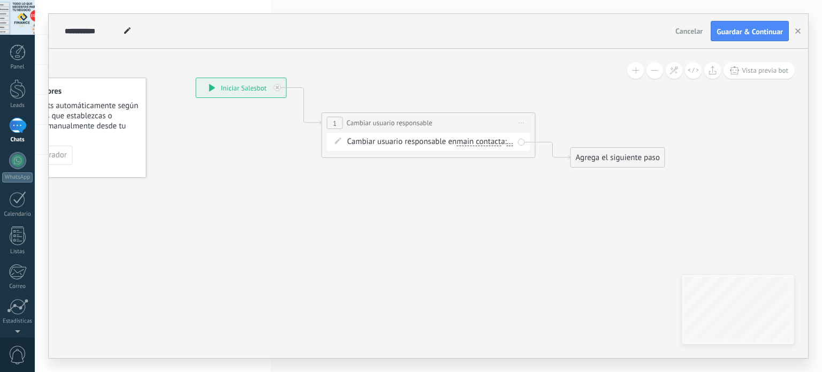
click at [361, 135] on div "Cambiar usuario responsable en main contact main contact all contacts chat cont…" at bounding box center [428, 142] width 203 height 18
click at [332, 141] on span at bounding box center [338, 140] width 18 height 9
click at [338, 141] on icon at bounding box center [338, 141] width 6 height 6
click at [528, 121] on span "Iniciar vista previa aquí Cambiar nombre Duplicar Borrar" at bounding box center [521, 123] width 17 height 16
click at [530, 150] on div "Cambiar nombre" at bounding box center [570, 156] width 106 height 18
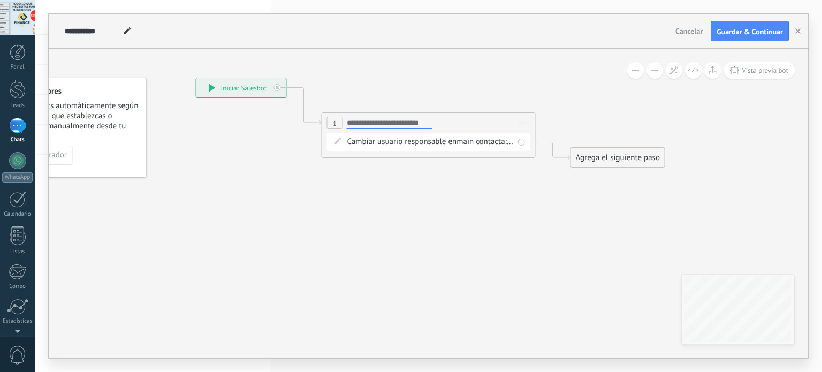
click at [516, 119] on span "Iniciar vista previa aquí Cambiar nombre Duplicar Borrar" at bounding box center [521, 123] width 17 height 16
click at [548, 195] on div "Borrar" at bounding box center [570, 193] width 106 height 18
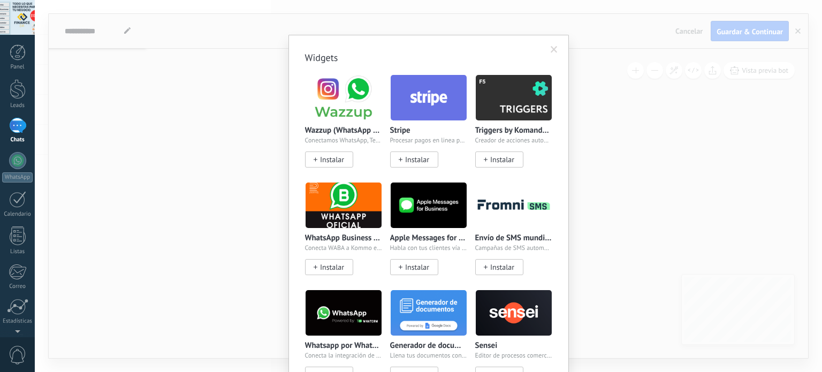
click at [368, 293] on body ".abccls-1,.abccls-2{fill-rule:evenodd}.abccls-2{fill:#fff} .abfcls-1{fill:none}…" at bounding box center [411, 186] width 822 height 372
click at [232, 200] on div "Widgets Wazzup (WhatsApp & Instagram) Conectamos WhatsApp, Telegram e Instagram…" at bounding box center [428, 186] width 787 height 372
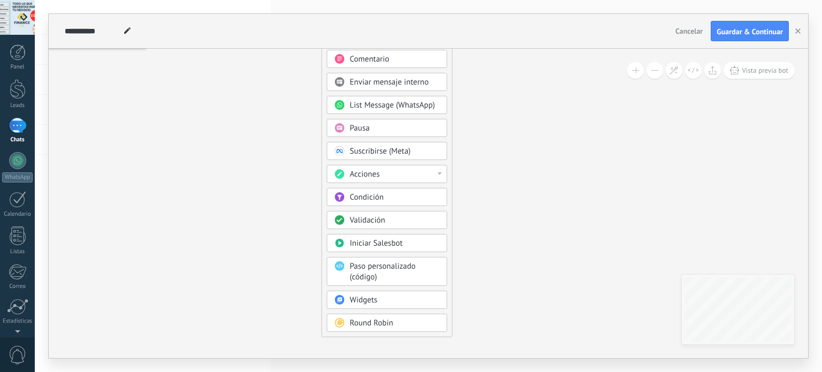
click at [368, 196] on span "Condición" at bounding box center [367, 197] width 34 height 10
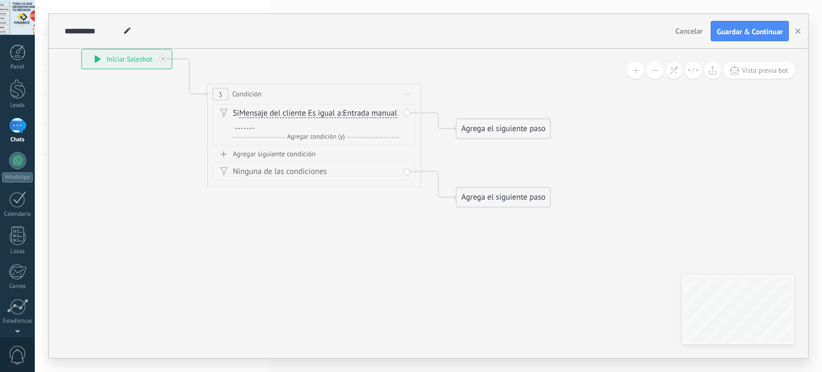
drag, startPoint x: 477, startPoint y: 222, endPoint x: 362, endPoint y: 218, distance: 114.6
click at [362, 218] on icon at bounding box center [298, 128] width 968 height 693
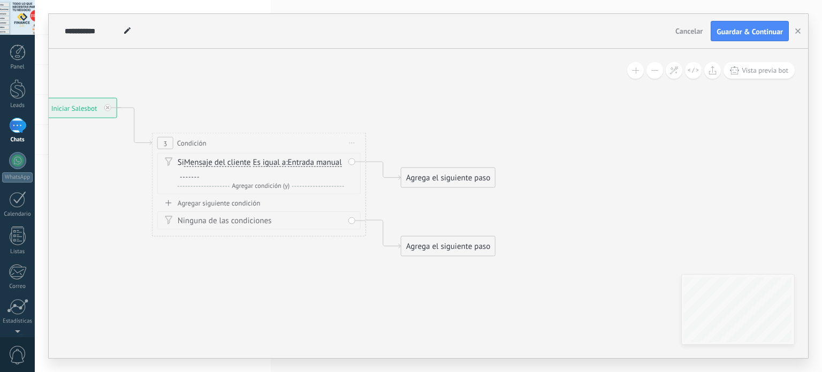
drag, startPoint x: 337, startPoint y: 247, endPoint x: 275, endPoint y: 247, distance: 61.5
click at [275, 247] on icon at bounding box center [243, 176] width 968 height 693
click at [431, 174] on div "Agrega el siguiente paso" at bounding box center [442, 180] width 94 height 18
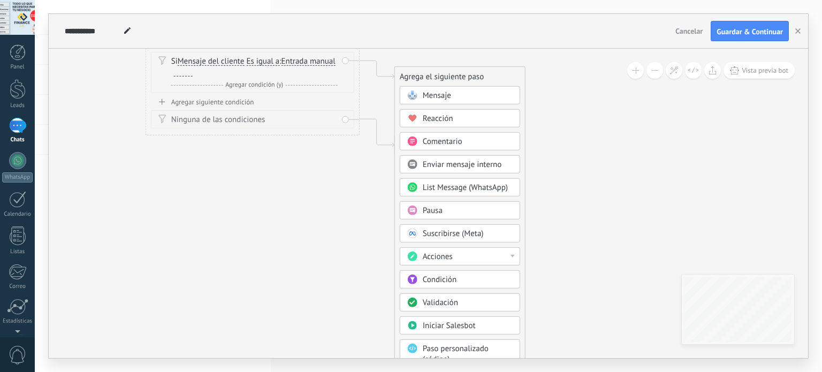
click at [481, 257] on div "Acciones" at bounding box center [468, 256] width 90 height 11
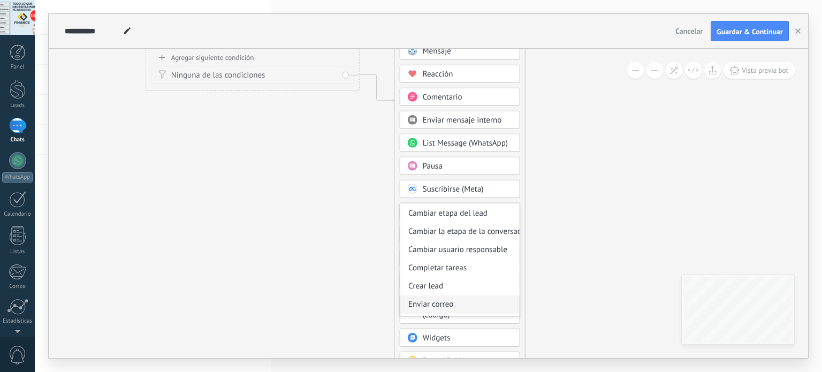
scroll to position [35, 0]
click at [437, 305] on div "Crear lead" at bounding box center [459, 305] width 119 height 18
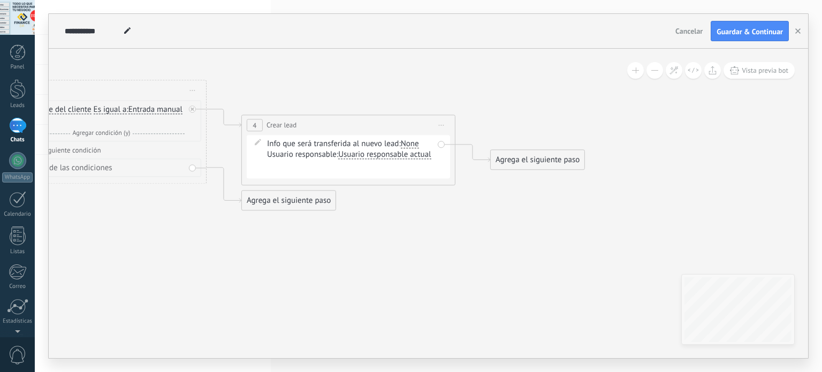
drag, startPoint x: 458, startPoint y: 200, endPoint x: 378, endPoint y: 241, distance: 90.0
click at [378, 241] on icon at bounding box center [207, 128] width 1217 height 700
click at [0, 0] on div "Contacto inicial Negociación Debate contractual Discusión de contrato Logrado c…" at bounding box center [0, 0] width 0 height 0
click at [306, 201] on label at bounding box center [349, 191] width 167 height 18
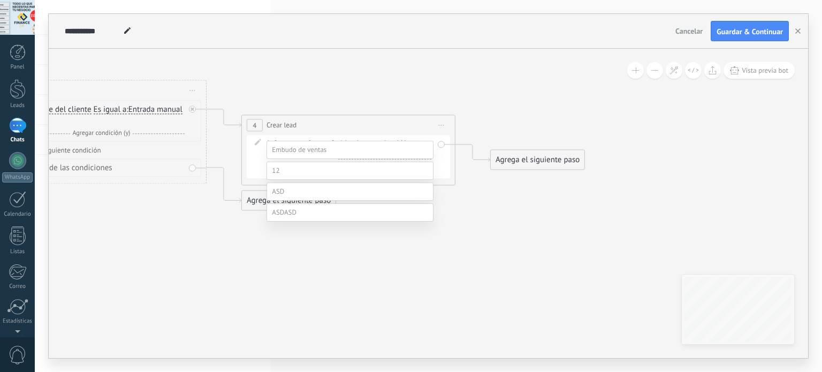
click at [490, 182] on div at bounding box center [428, 165] width 787 height 372
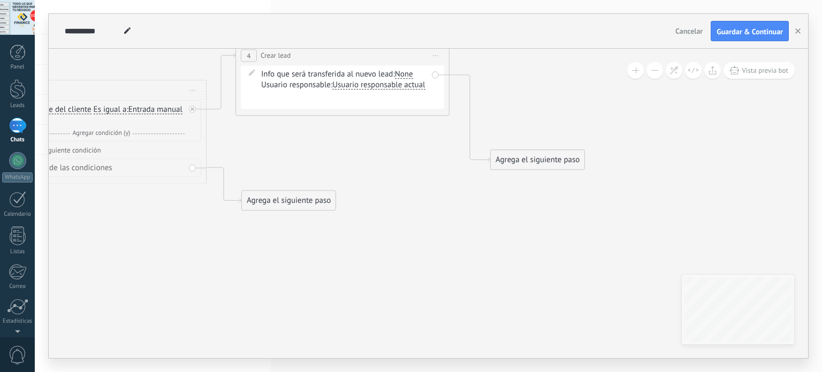
drag, startPoint x: 336, startPoint y: 119, endPoint x: 329, endPoint y: 61, distance: 58.7
click at [329, 61] on div "**********" at bounding box center [342, 56] width 213 height 20
click at [0, 0] on div "Contacto inicial Negociación Debate contractual Discusión de contrato Logrado c…" at bounding box center [0, 0] width 0 height 0
click at [295, 131] on label at bounding box center [344, 122] width 167 height 18
click at [0, 0] on label "Contacto inicial" at bounding box center [0, 0] width 0 height 0
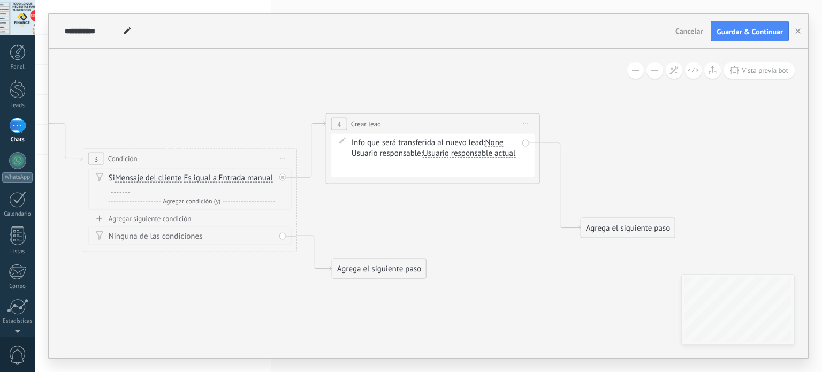
drag, startPoint x: 271, startPoint y: 146, endPoint x: 362, endPoint y: 214, distance: 113.1
click at [362, 214] on icon at bounding box center [298, 196] width 1217 height 700
click at [130, 188] on div at bounding box center [119, 190] width 21 height 10
click at [130, 187] on div at bounding box center [119, 190] width 21 height 10
click at [130, 187] on div at bounding box center [120, 189] width 19 height 9
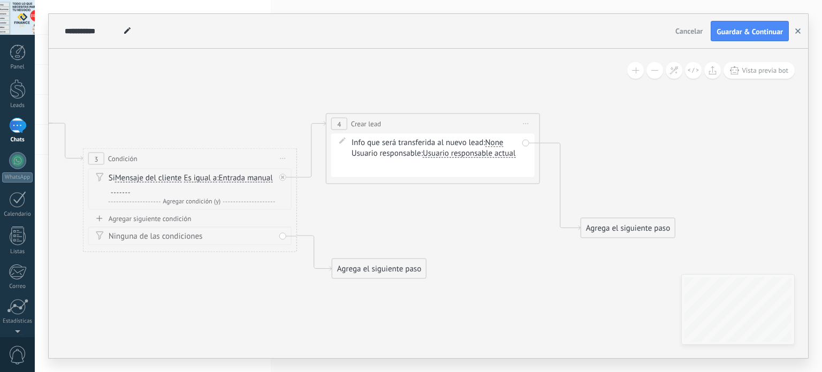
click at [798, 31] on use "button" at bounding box center [797, 30] width 5 height 5
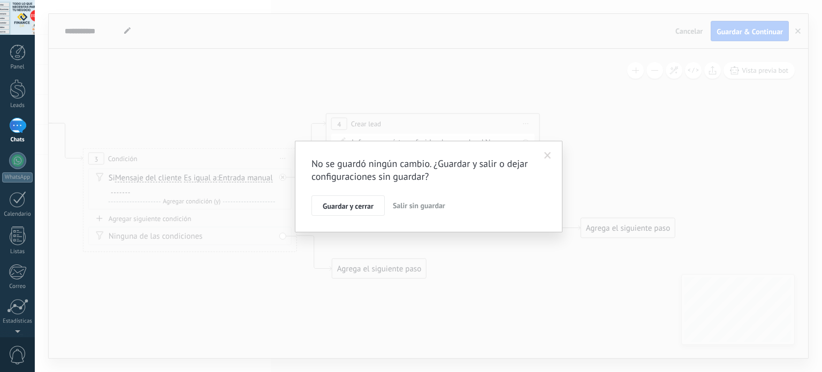
click at [415, 202] on span "Salir sin guardar" at bounding box center [419, 206] width 52 height 10
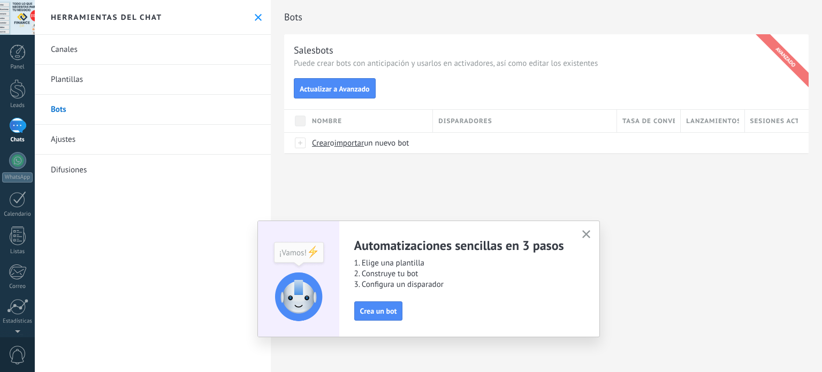
click at [588, 238] on span "button" at bounding box center [586, 234] width 8 height 9
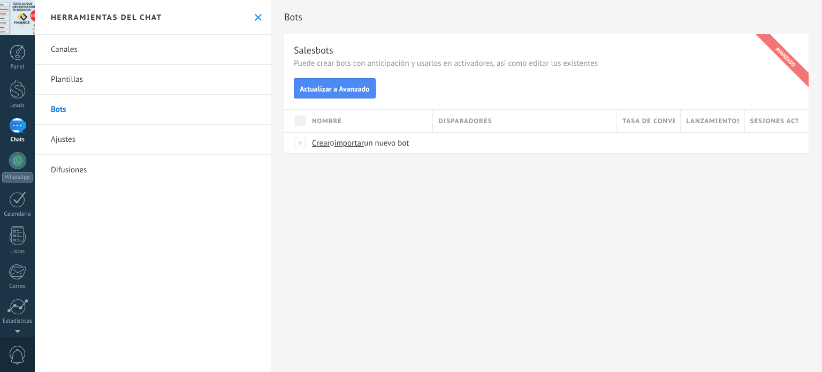
click at [13, 126] on div at bounding box center [17, 126] width 17 height 16
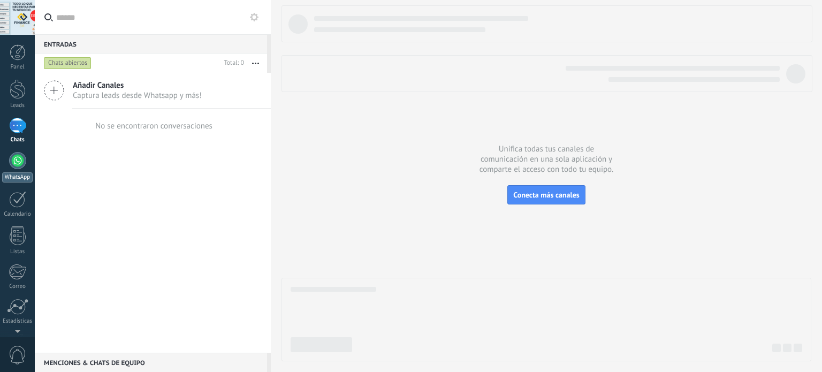
click at [18, 158] on div at bounding box center [17, 160] width 17 height 17
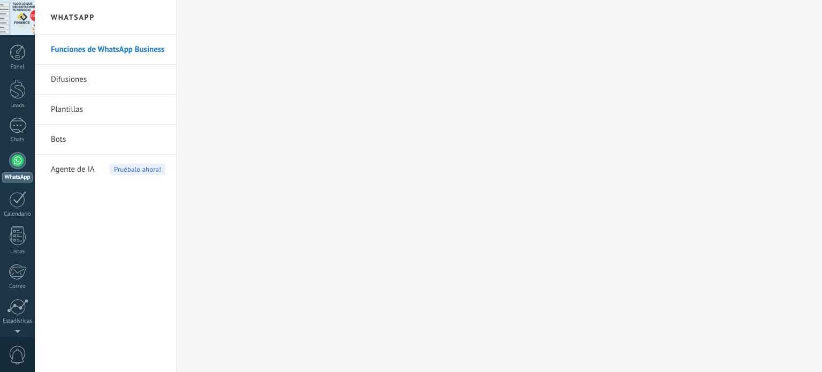
click at [81, 171] on span "Agente de IA" at bounding box center [73, 170] width 44 height 30
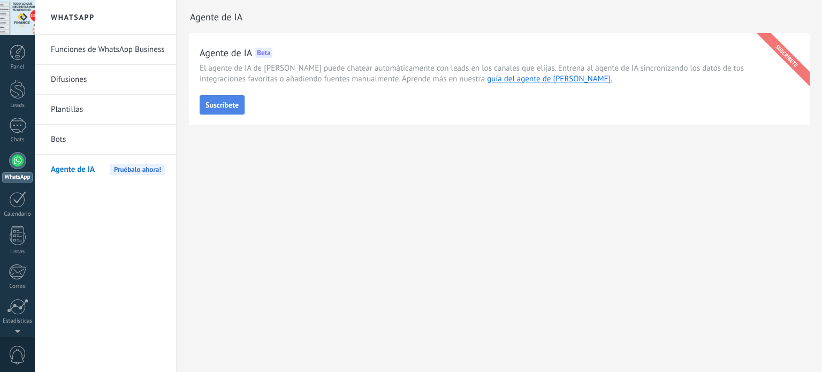
click at [216, 104] on span "Suscríbete" at bounding box center [221, 104] width 33 height 7
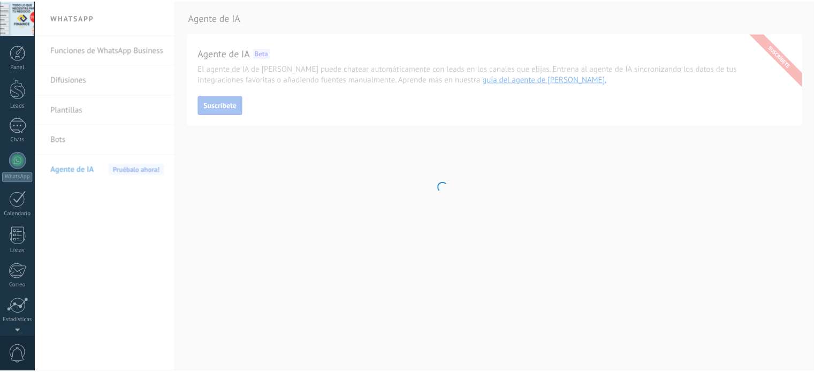
scroll to position [73, 0]
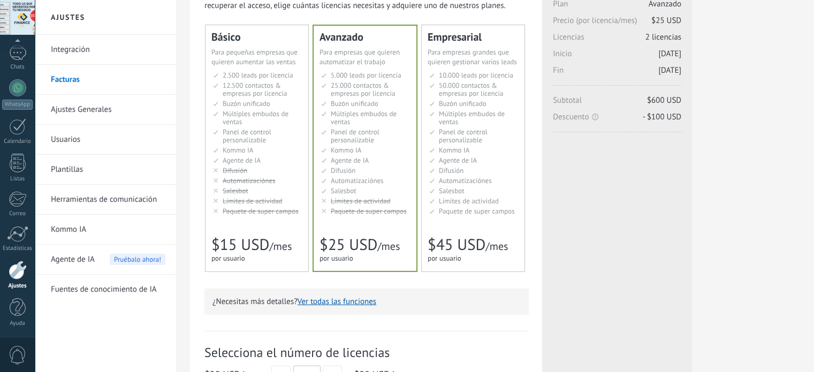
scroll to position [107, 0]
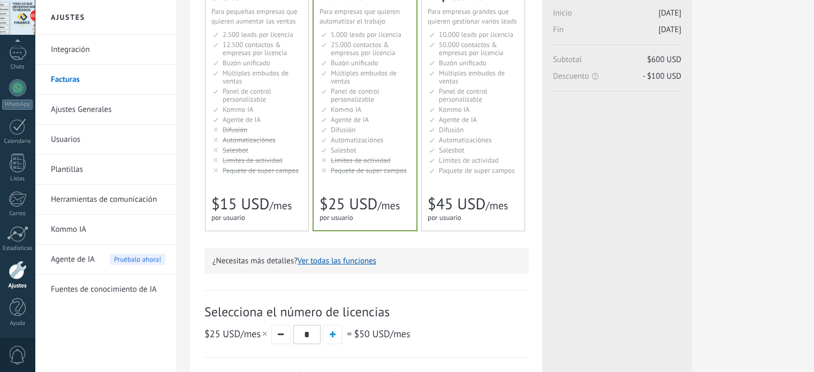
click at [85, 228] on link "Kommo IA" at bounding box center [108, 230] width 115 height 30
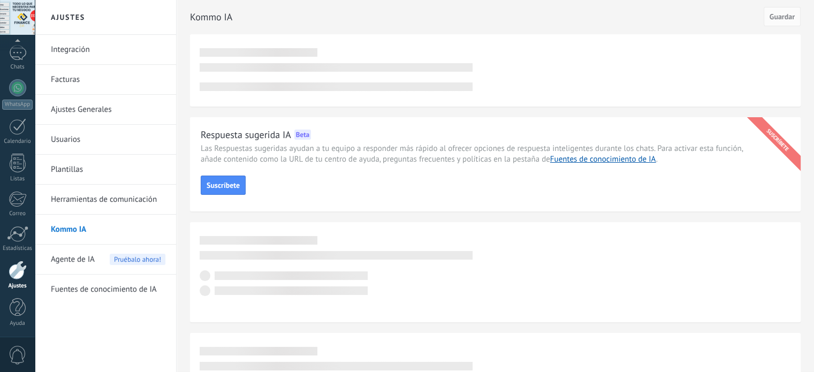
click at [86, 261] on span "Agente de IA" at bounding box center [73, 260] width 44 height 30
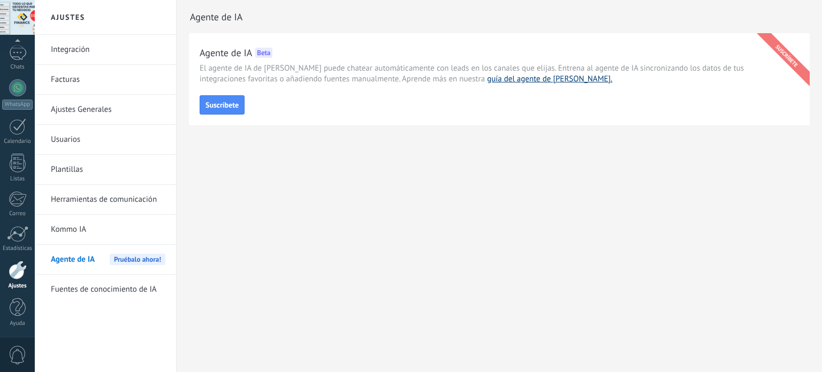
click at [535, 82] on link "guía del agente de IA." at bounding box center [549, 79] width 125 height 10
